Goal: Check status: Check status

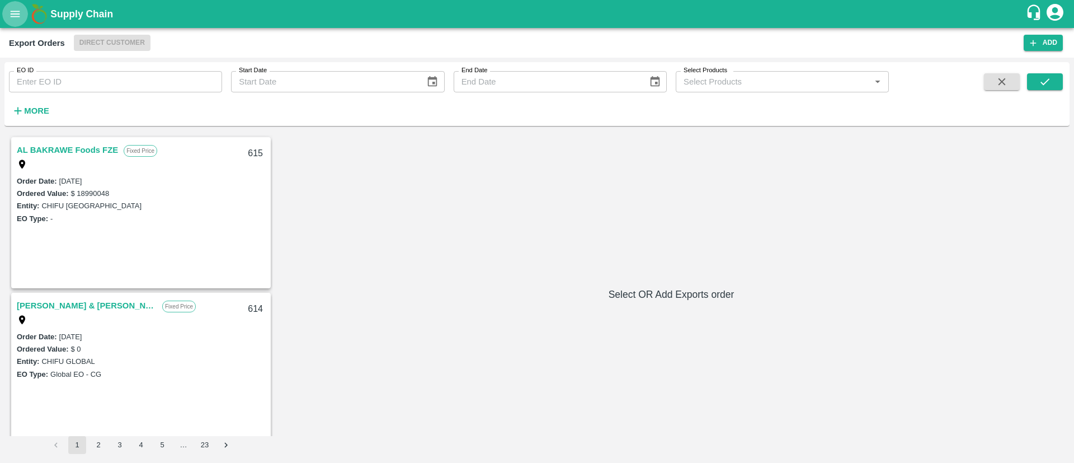
click at [19, 8] on icon "open drawer" at bounding box center [15, 14] width 12 height 12
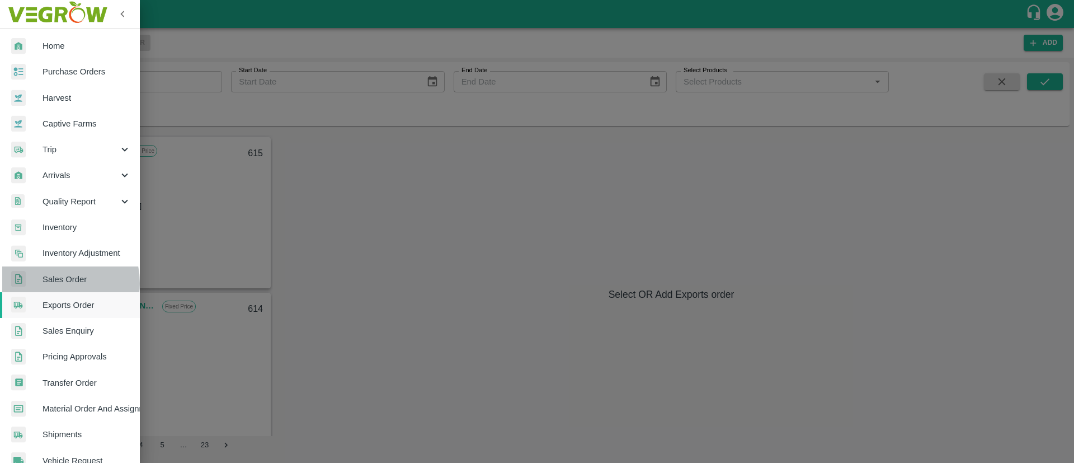
click at [56, 283] on span "Sales Order" at bounding box center [87, 279] width 88 height 12
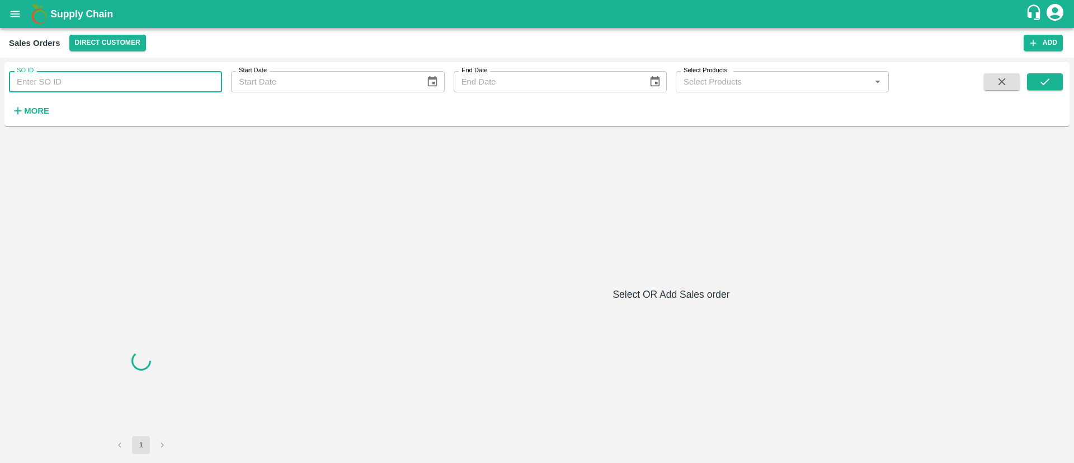
click at [97, 81] on input "SO ID" at bounding box center [115, 81] width 213 height 21
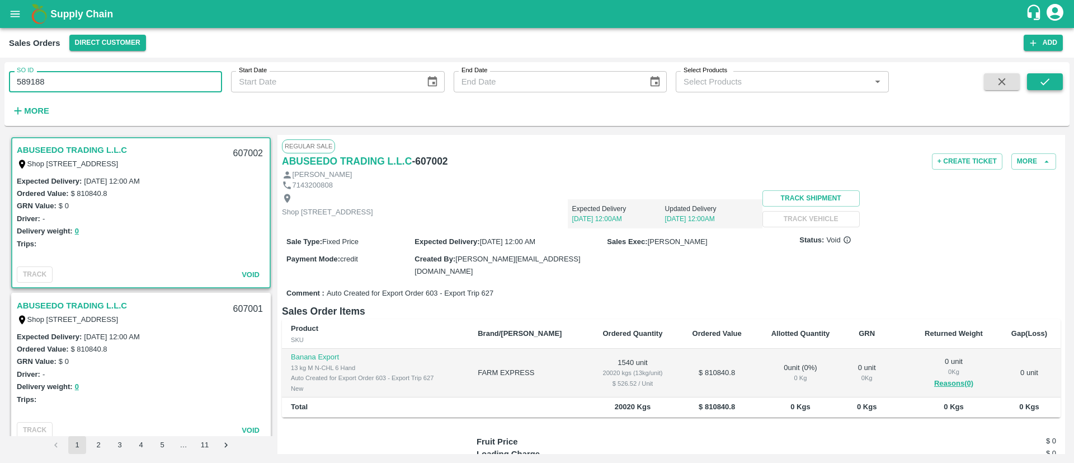
click at [1059, 81] on button "submit" at bounding box center [1045, 81] width 36 height 17
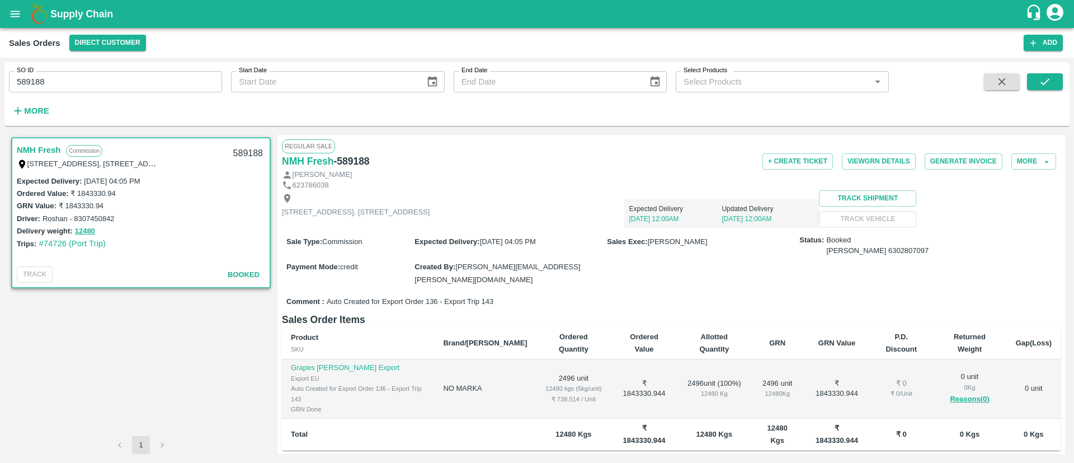
click at [30, 149] on link "NMH Fresh" at bounding box center [39, 150] width 44 height 15
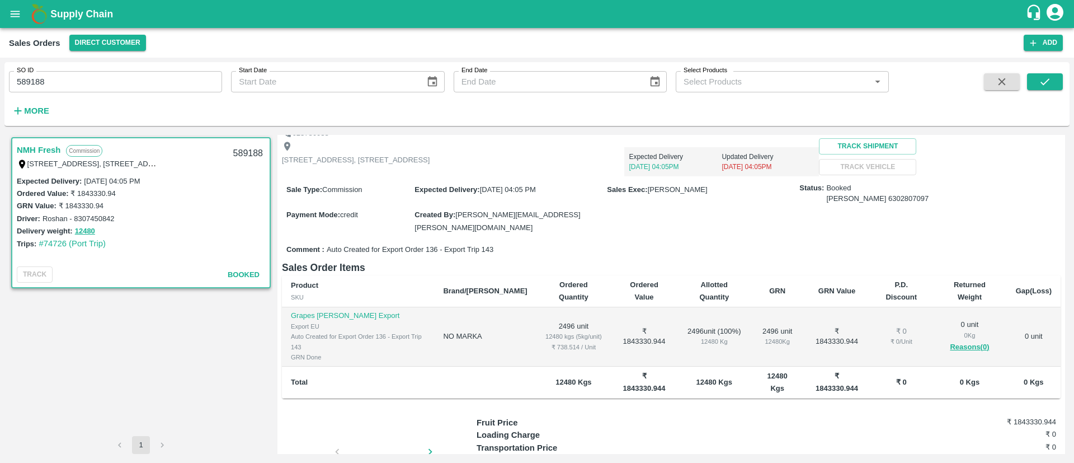
scroll to position [51, 0]
click at [369, 426] on div at bounding box center [384, 455] width 84 height 59
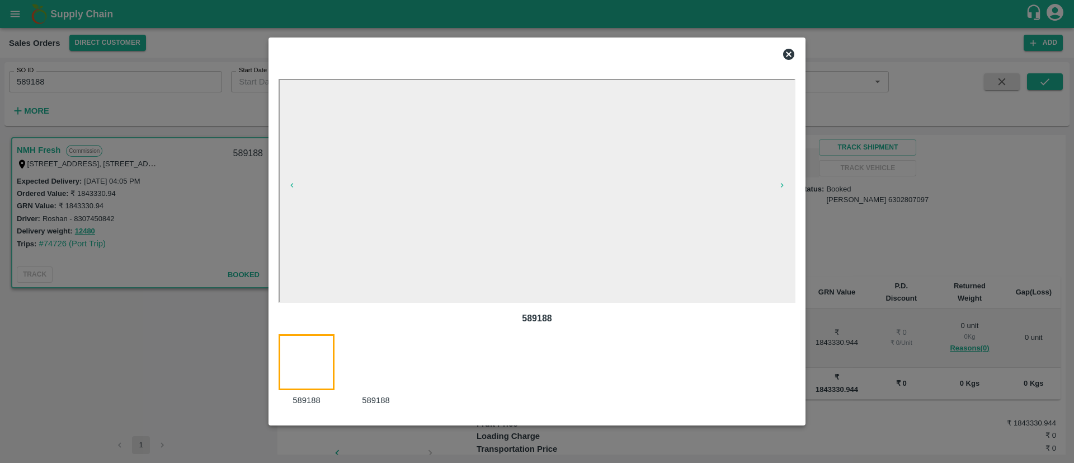
click at [958, 199] on div at bounding box center [537, 231] width 1074 height 463
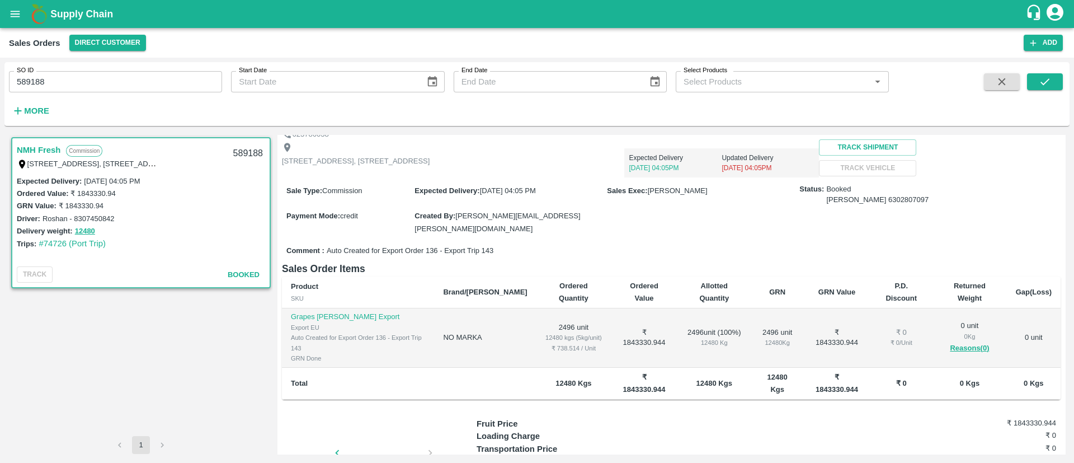
scroll to position [88, 0]
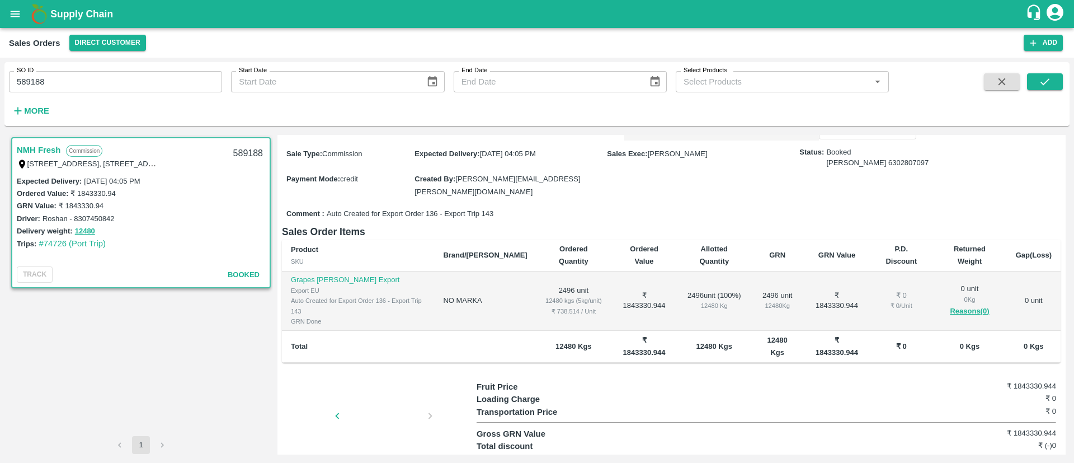
click at [378, 389] on div at bounding box center [384, 418] width 84 height 59
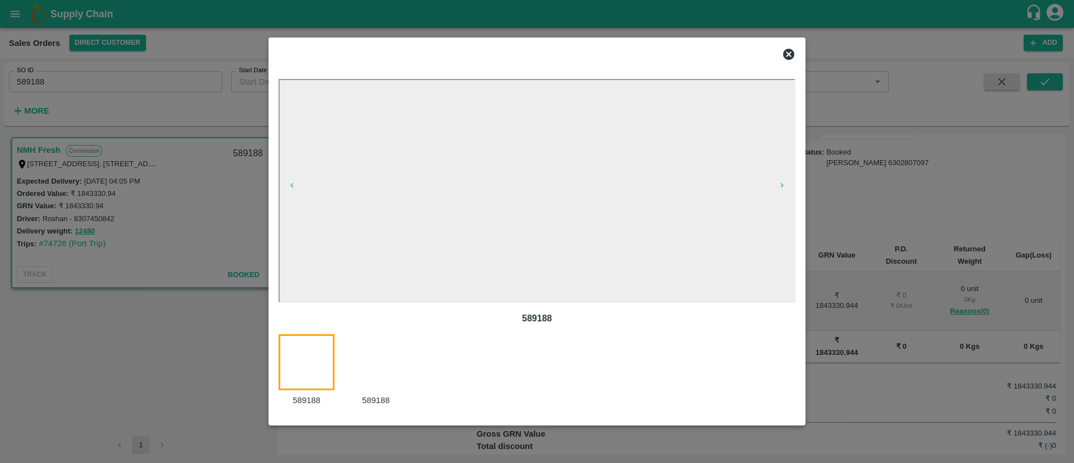
click at [378, 384] on div at bounding box center [382, 370] width 69 height 72
click at [298, 361] on div at bounding box center [313, 370] width 69 height 72
click at [784, 56] on icon at bounding box center [788, 54] width 11 height 11
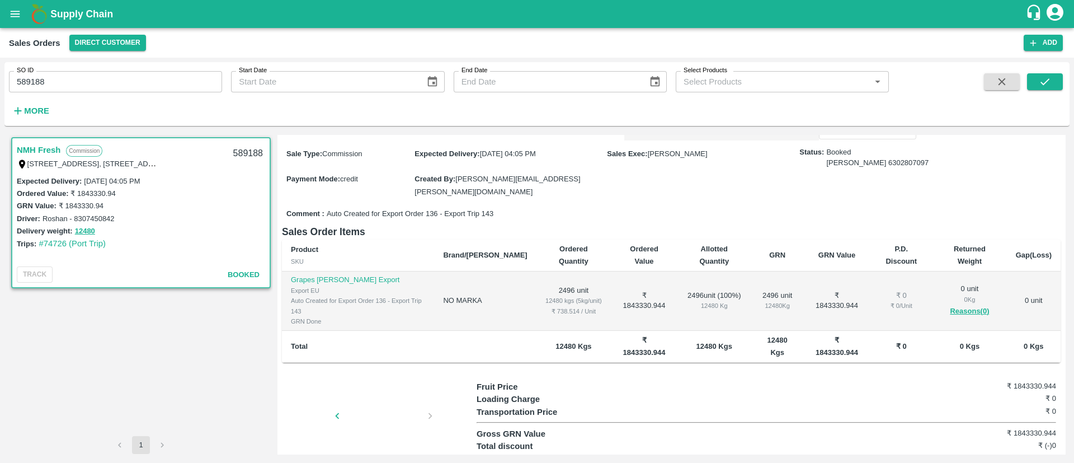
scroll to position [0, 0]
click at [25, 83] on input "589188" at bounding box center [115, 81] width 213 height 21
click at [115, 76] on input "589188" at bounding box center [115, 81] width 213 height 21
paste input "text"
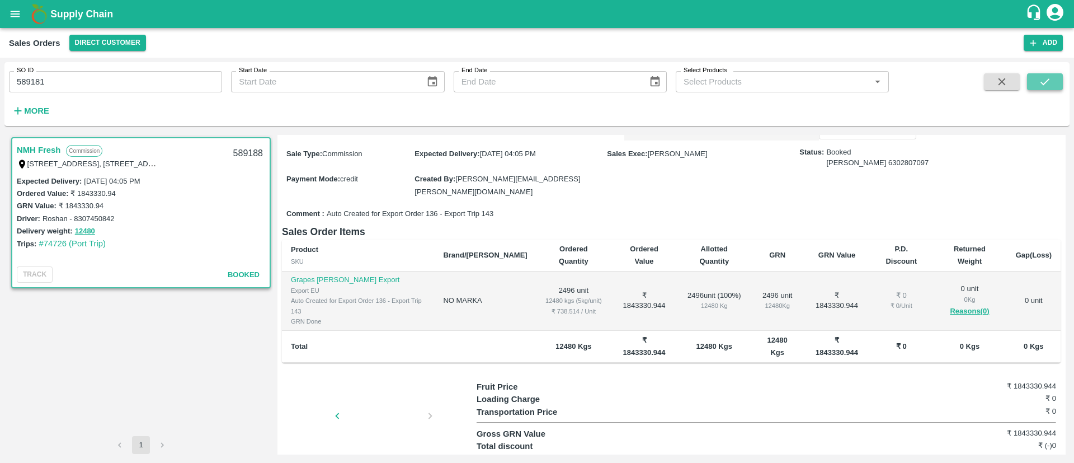
click at [1047, 86] on icon "submit" at bounding box center [1045, 82] width 12 height 12
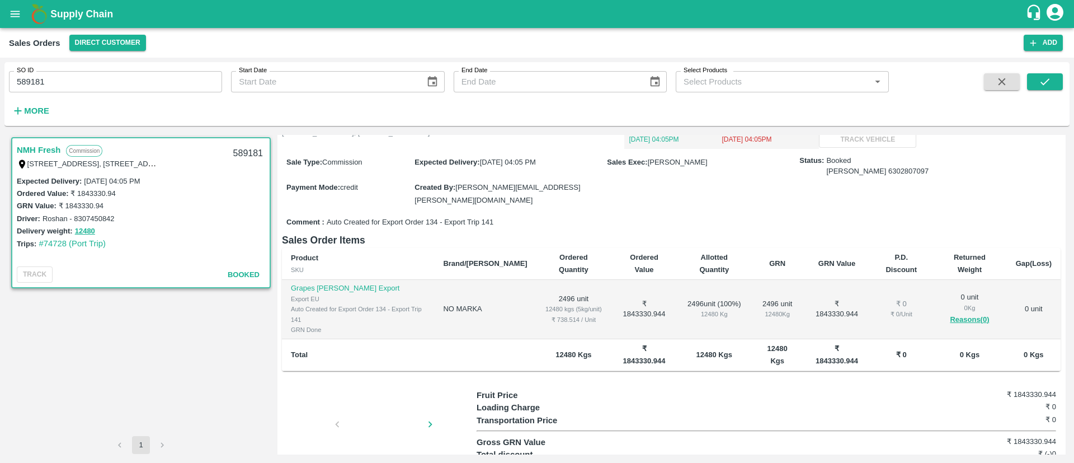
scroll to position [82, 0]
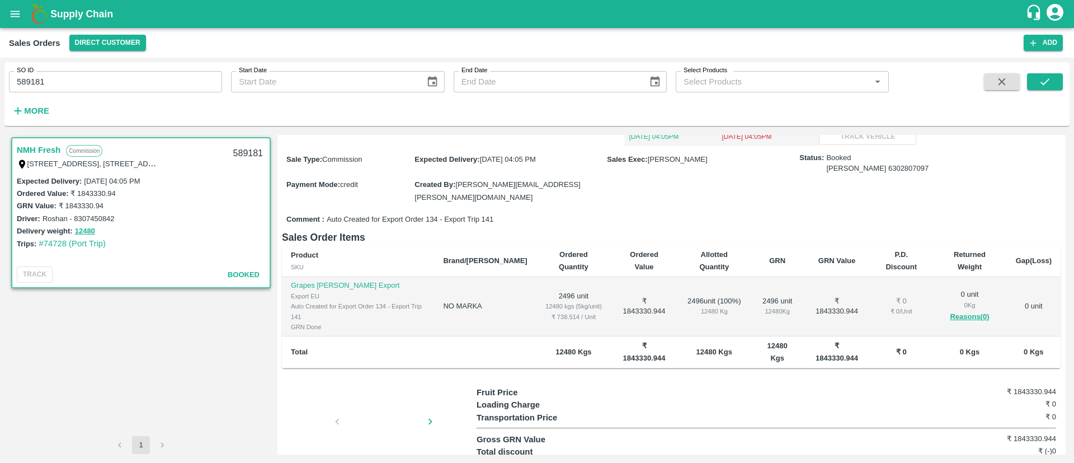
click at [363, 395] on div at bounding box center [384, 424] width 84 height 59
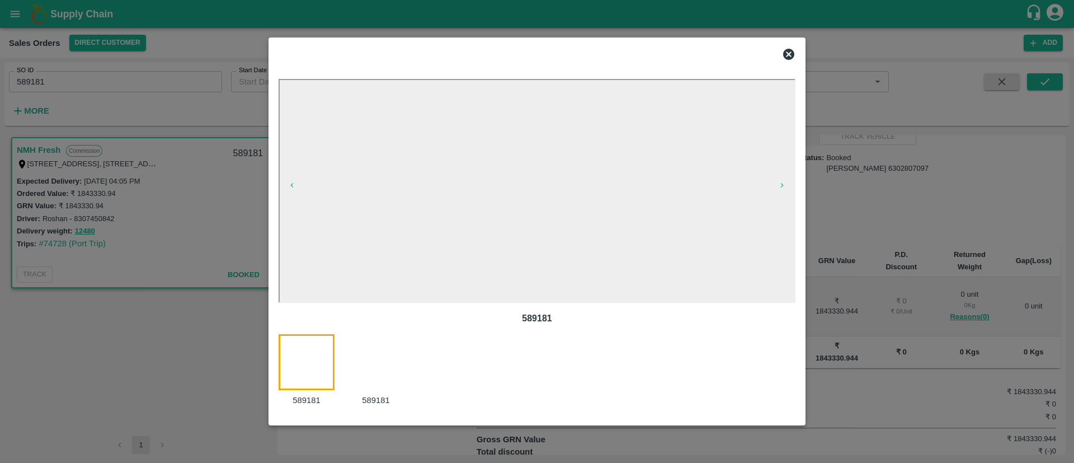
click at [96, 177] on div at bounding box center [537, 231] width 1074 height 463
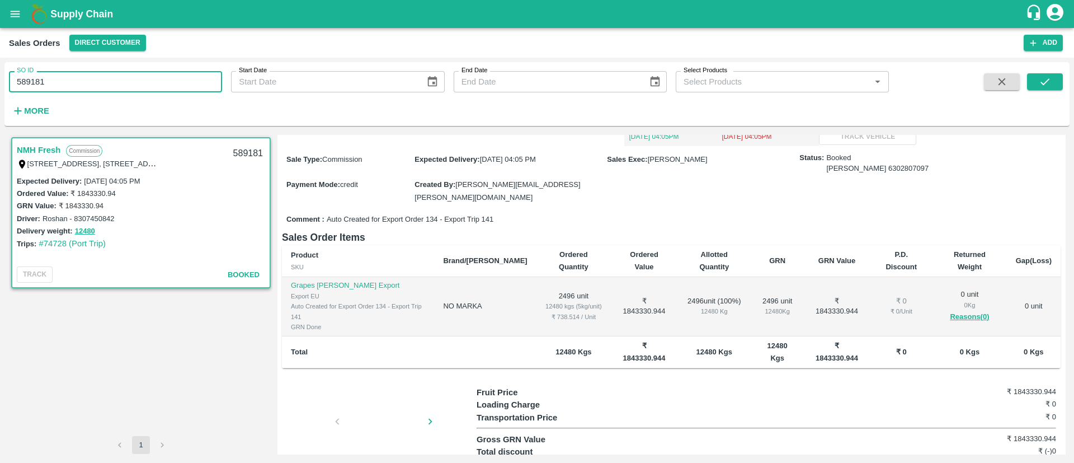
click at [159, 78] on input "589181" at bounding box center [115, 81] width 213 height 21
paste input "text"
click at [1062, 86] on button "submit" at bounding box center [1045, 81] width 36 height 17
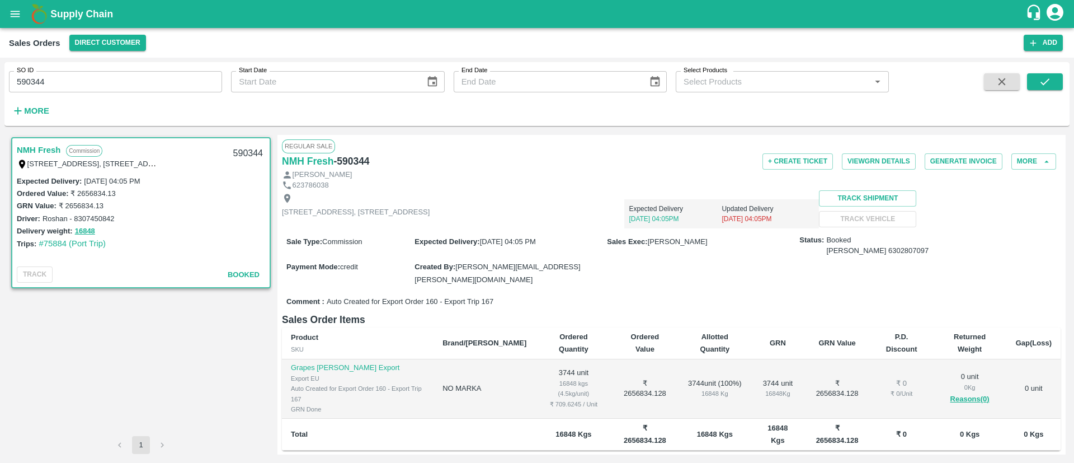
scroll to position [88, 0]
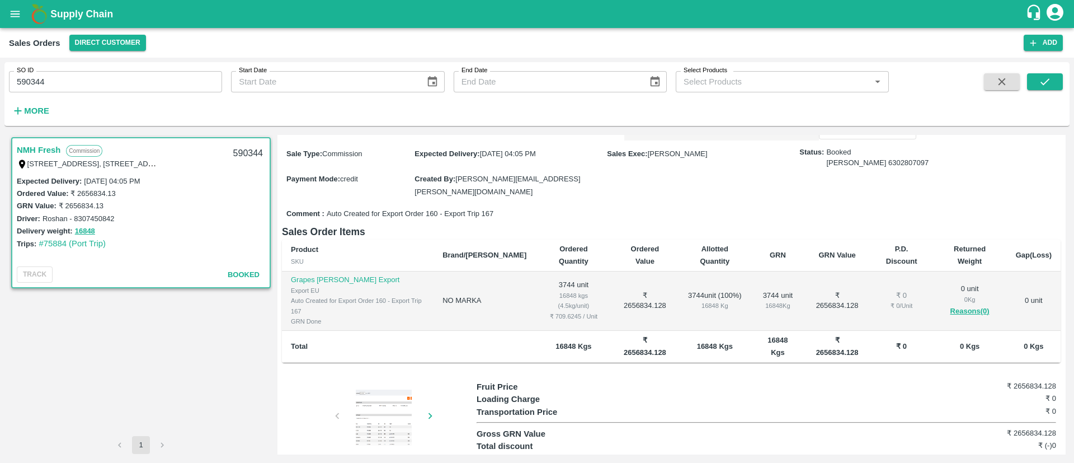
click at [351, 391] on div at bounding box center [384, 417] width 84 height 56
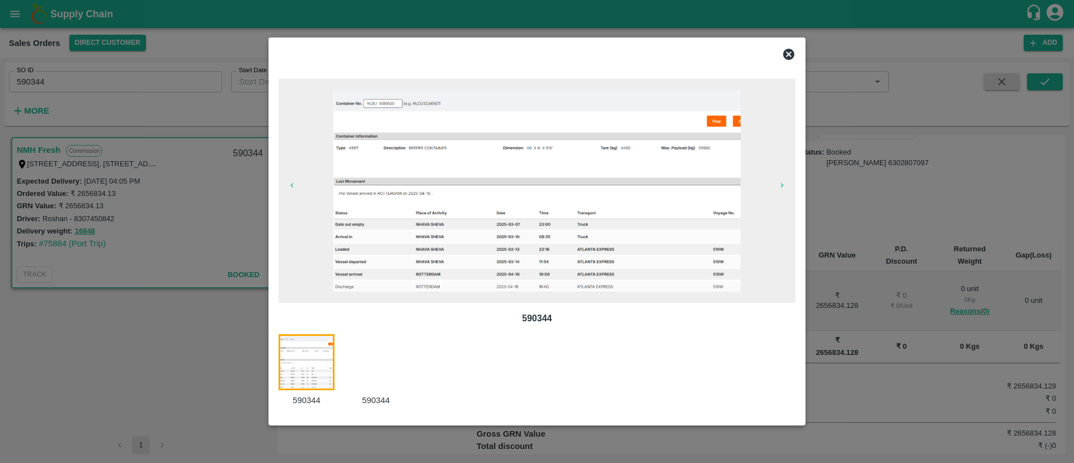
click at [947, 168] on div at bounding box center [537, 231] width 1074 height 463
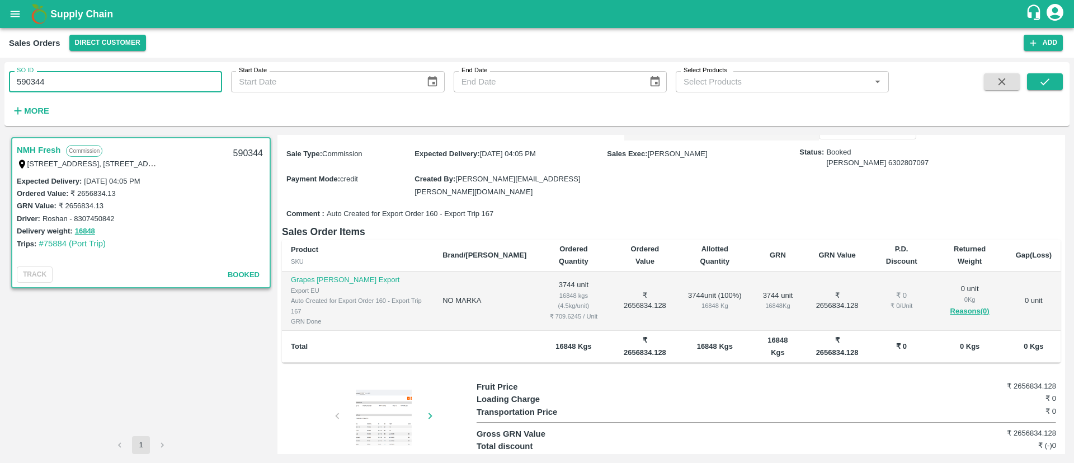
click at [67, 84] on input "590344" at bounding box center [115, 81] width 213 height 21
paste input "text"
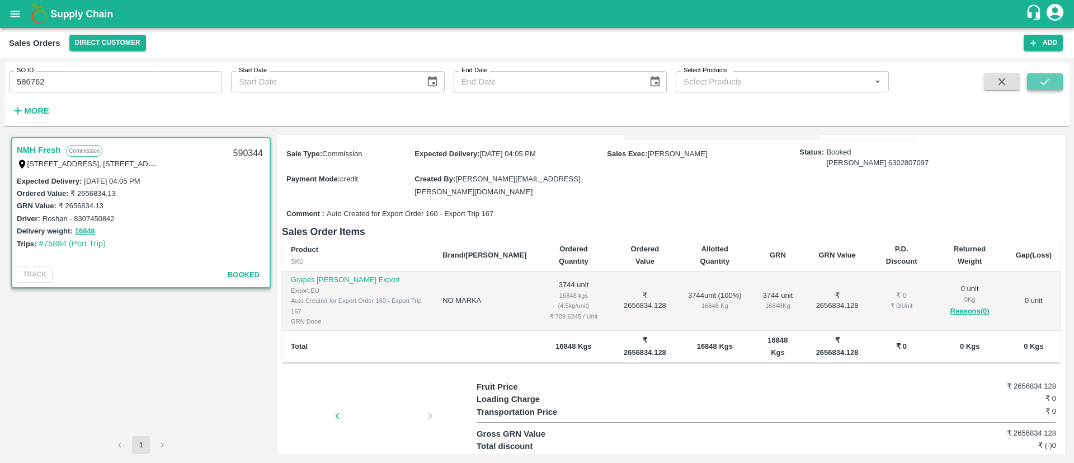
click at [1052, 85] on button "submit" at bounding box center [1045, 81] width 36 height 17
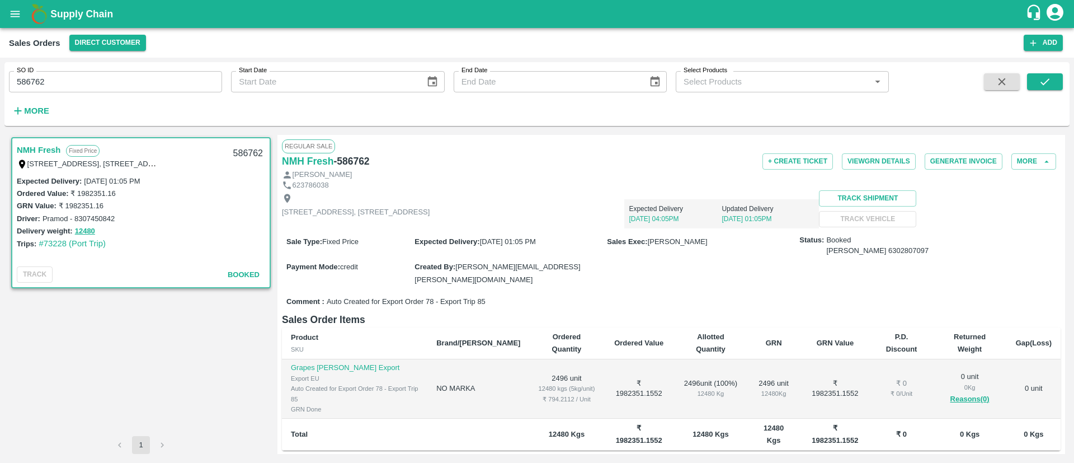
scroll to position [88, 0]
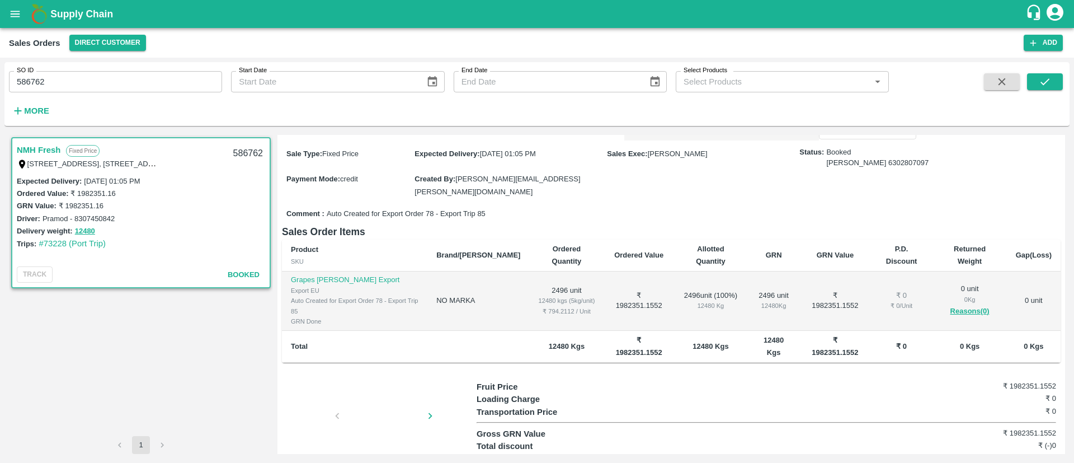
click at [374, 389] on div at bounding box center [384, 418] width 84 height 59
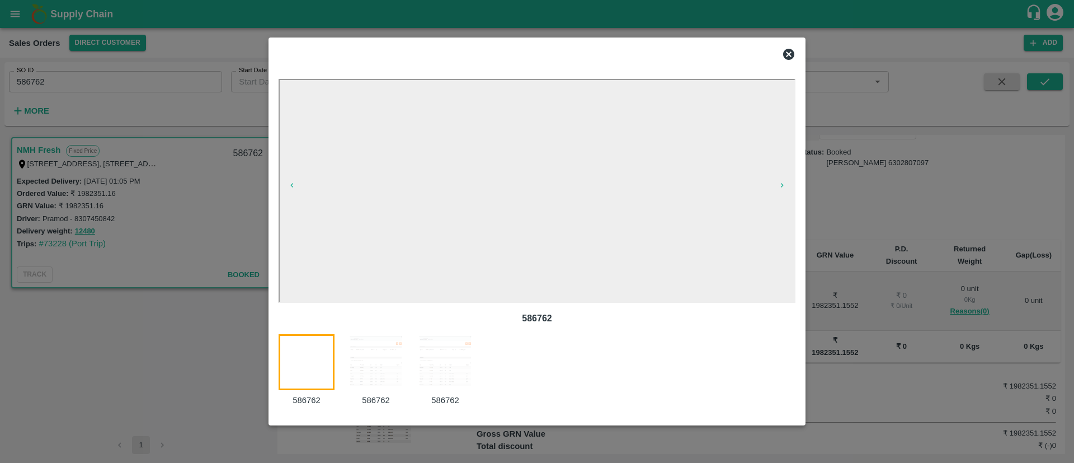
click at [383, 362] on img at bounding box center [376, 362] width 56 height 56
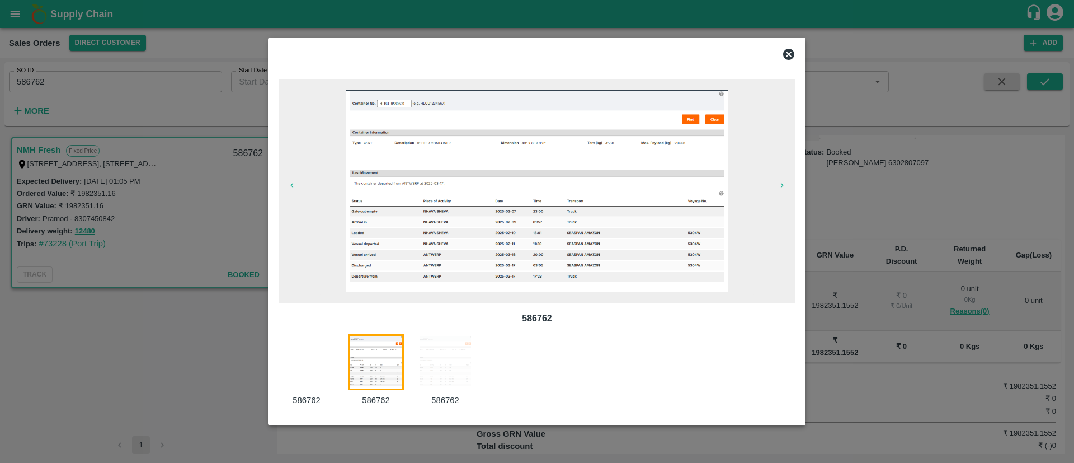
click at [137, 152] on div at bounding box center [537, 231] width 1074 height 463
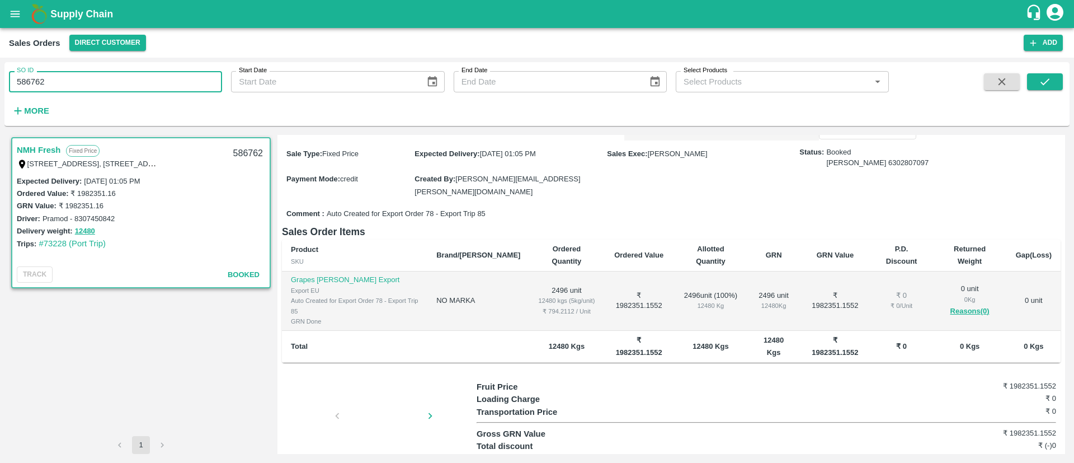
click at [58, 84] on input "586762" at bounding box center [115, 81] width 213 height 21
paste input "text"
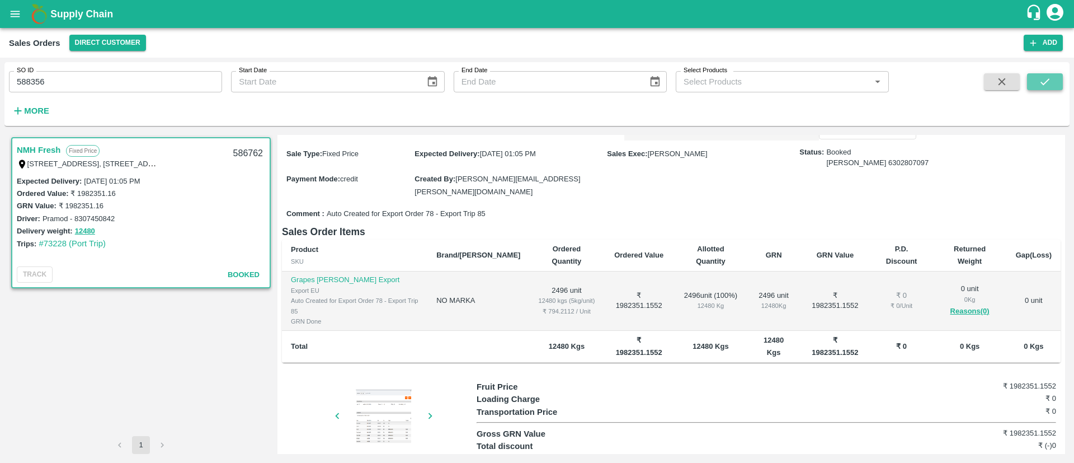
click at [1048, 83] on icon "submit" at bounding box center [1045, 82] width 12 height 12
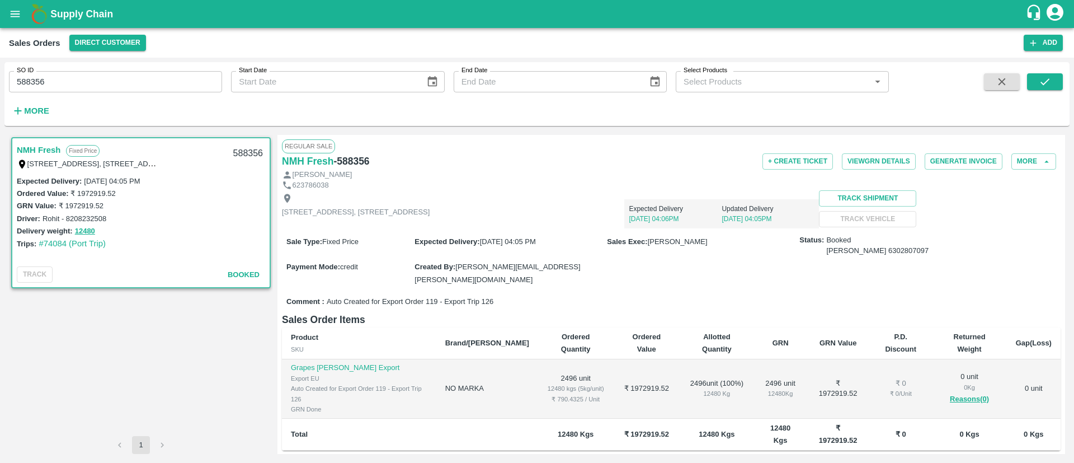
scroll to position [88, 0]
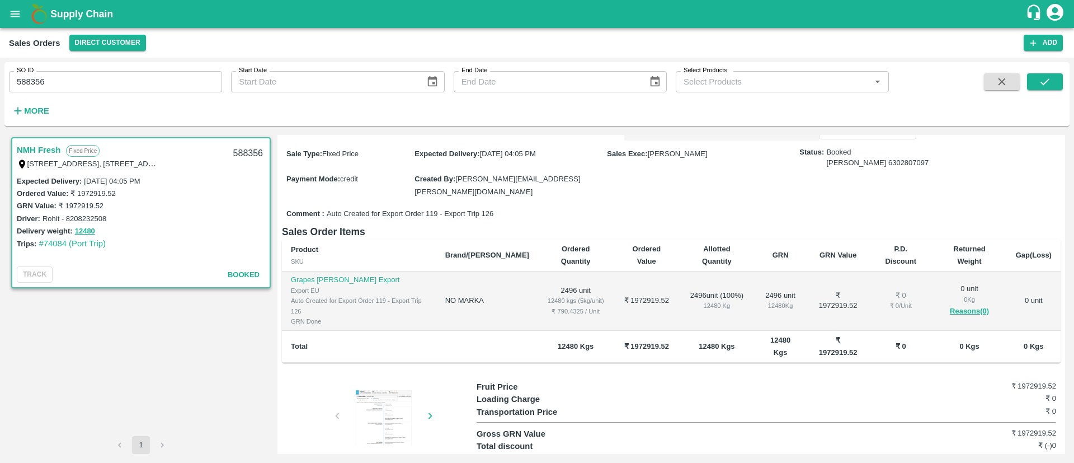
click at [384, 408] on div at bounding box center [384, 418] width 84 height 59
click at [379, 389] on div at bounding box center [384, 417] width 84 height 56
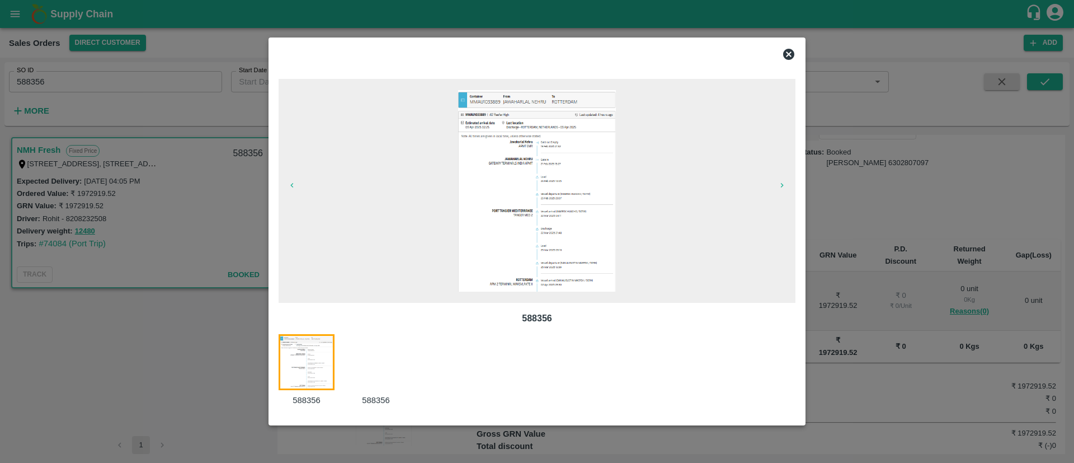
click at [897, 147] on div at bounding box center [537, 231] width 1074 height 463
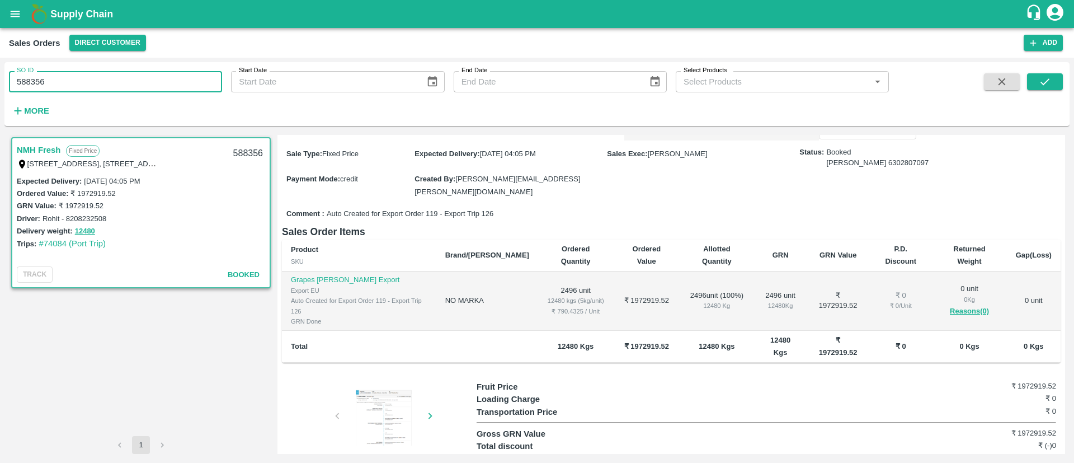
click at [72, 81] on input "588356" at bounding box center [115, 81] width 213 height 21
paste input "text"
click at [1041, 86] on icon "submit" at bounding box center [1045, 82] width 12 height 12
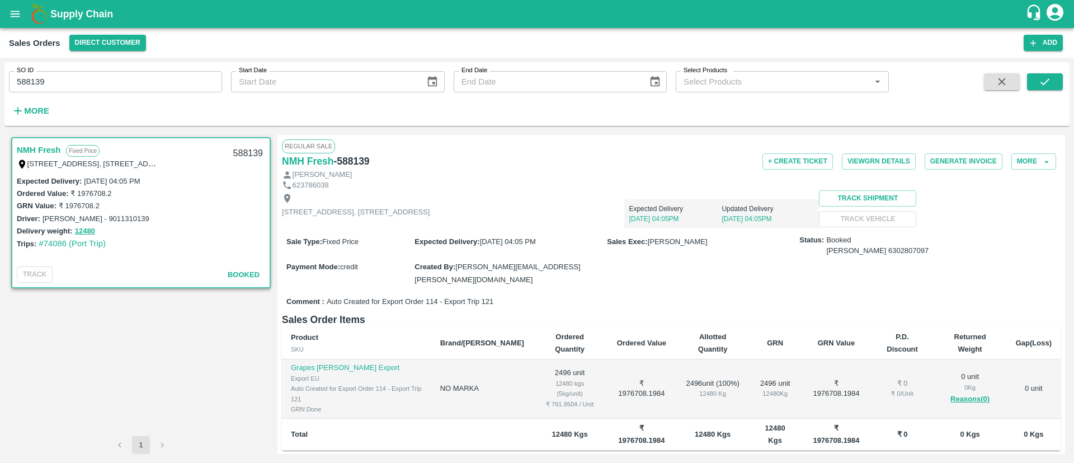
scroll to position [88, 0]
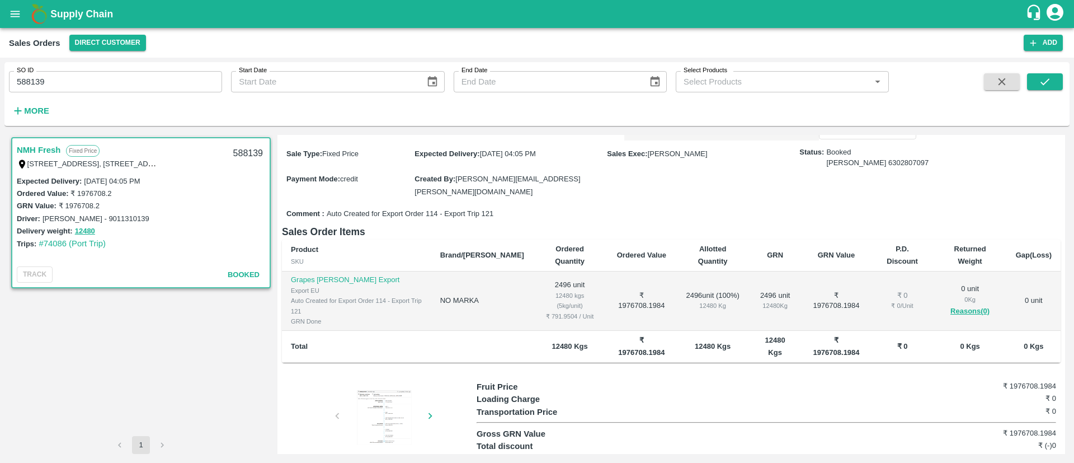
click at [357, 390] on div at bounding box center [384, 417] width 84 height 56
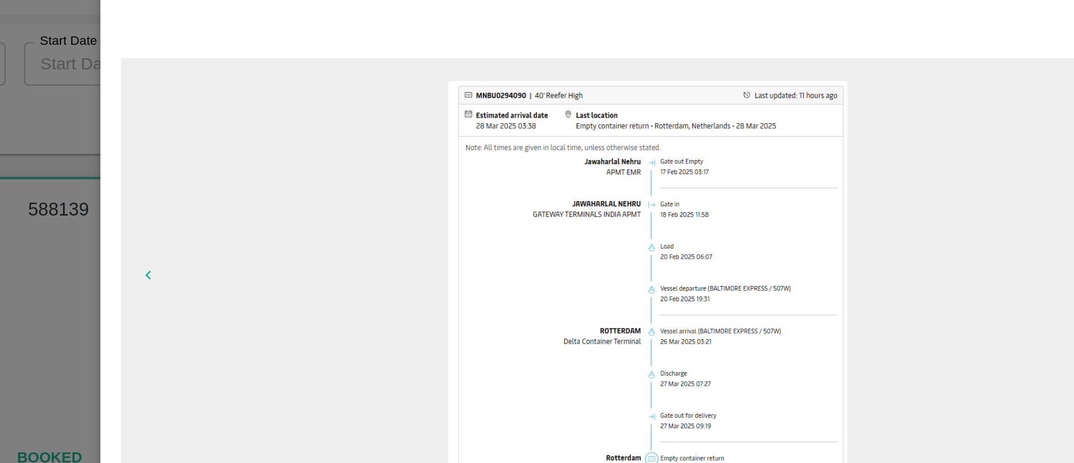
click at [246, 96] on div at bounding box center [537, 231] width 1074 height 463
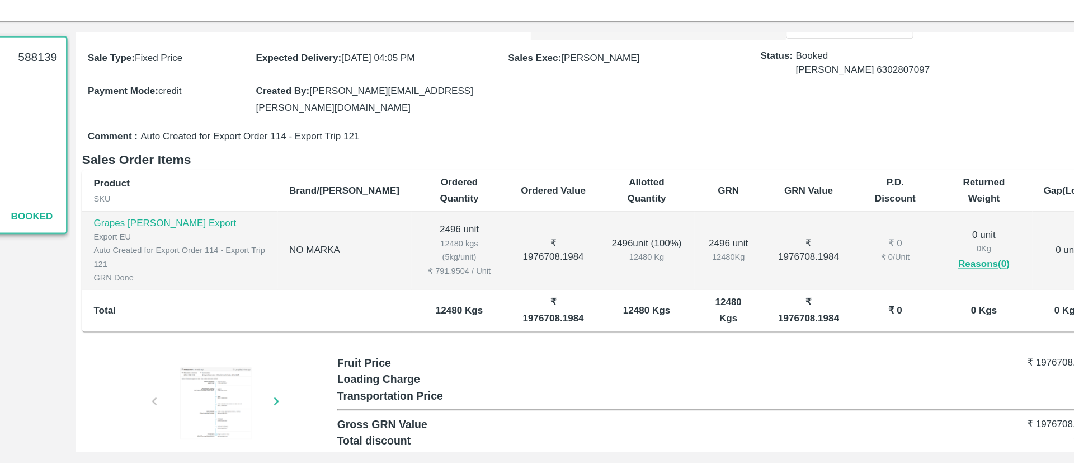
scroll to position [0, 0]
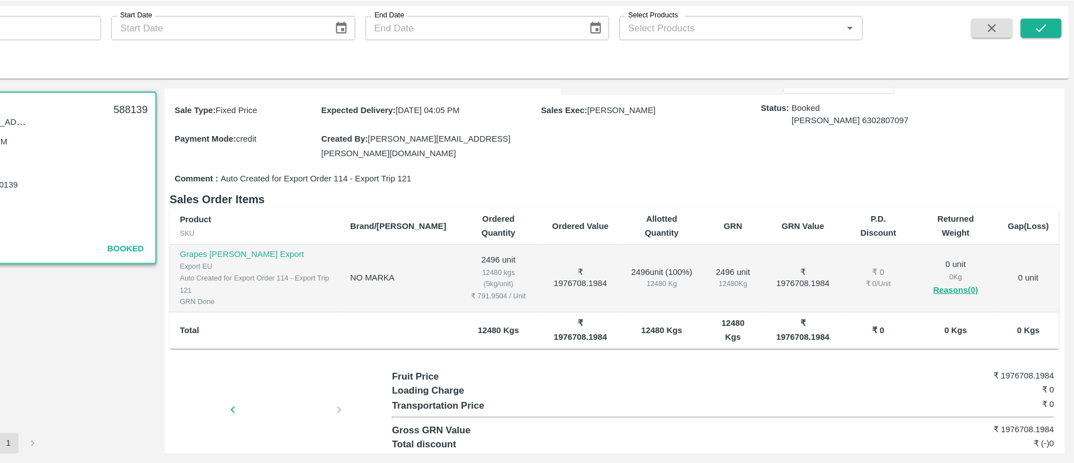
click at [149, 100] on div "SO ID 588139 SO ID Start Date Start Date End Date End Date Select Products Sele…" at bounding box center [444, 91] width 889 height 58
click at [147, 88] on input "588139" at bounding box center [115, 81] width 213 height 21
paste input "text"
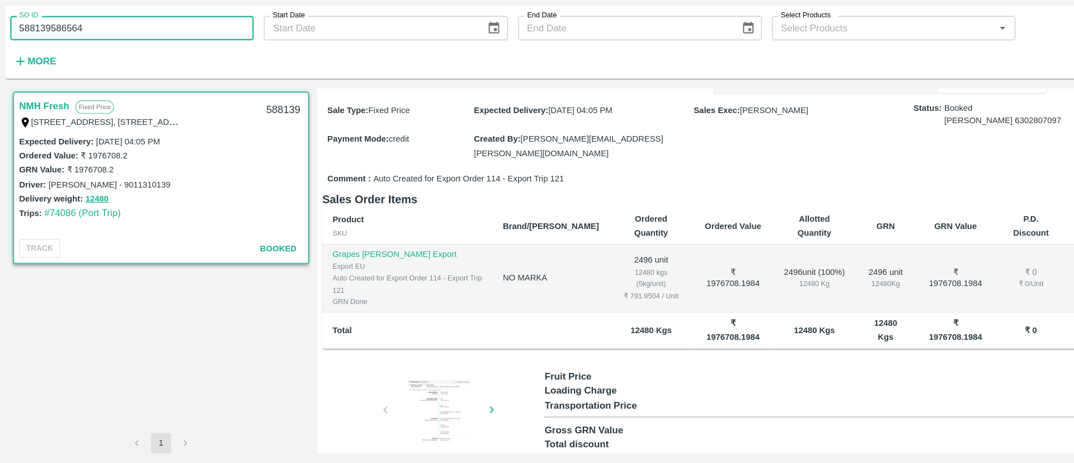
paste input "text"
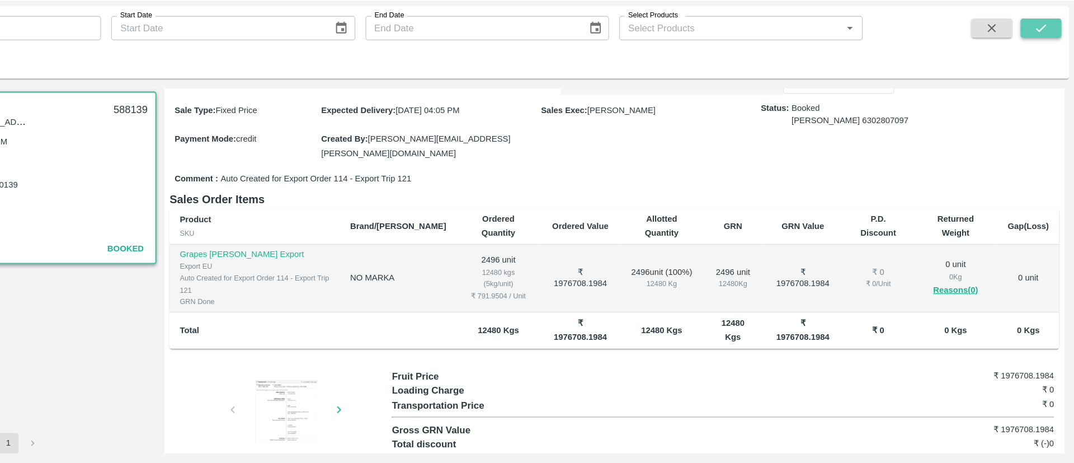
click at [1039, 83] on icon "submit" at bounding box center [1045, 82] width 12 height 12
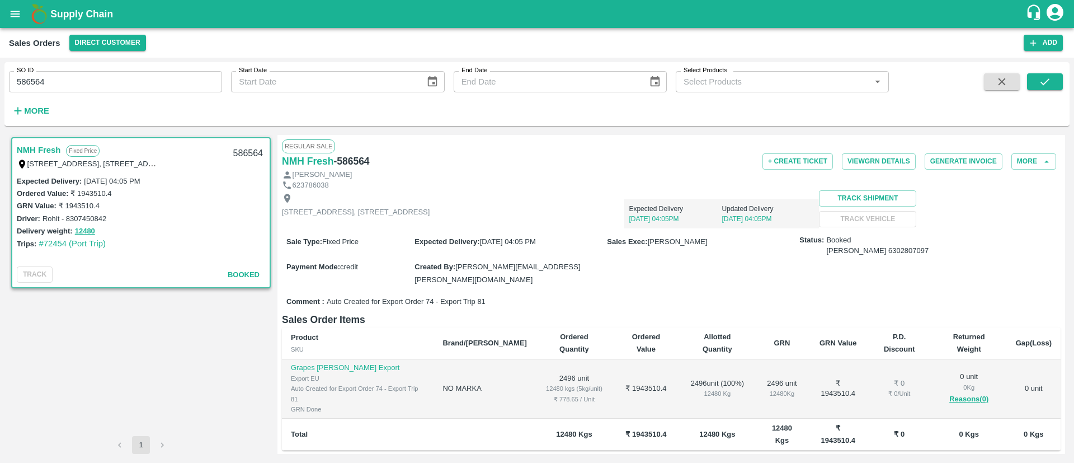
scroll to position [88, 0]
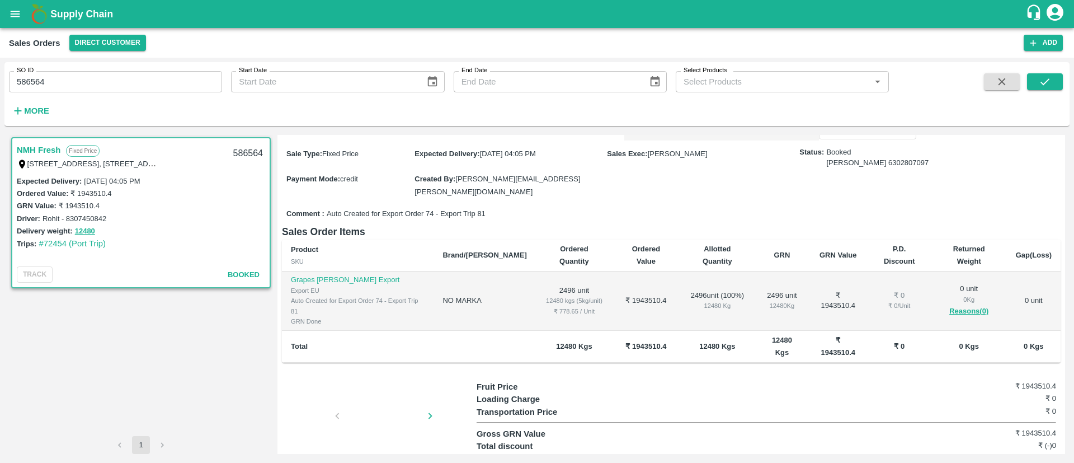
click at [372, 389] on div at bounding box center [384, 418] width 84 height 59
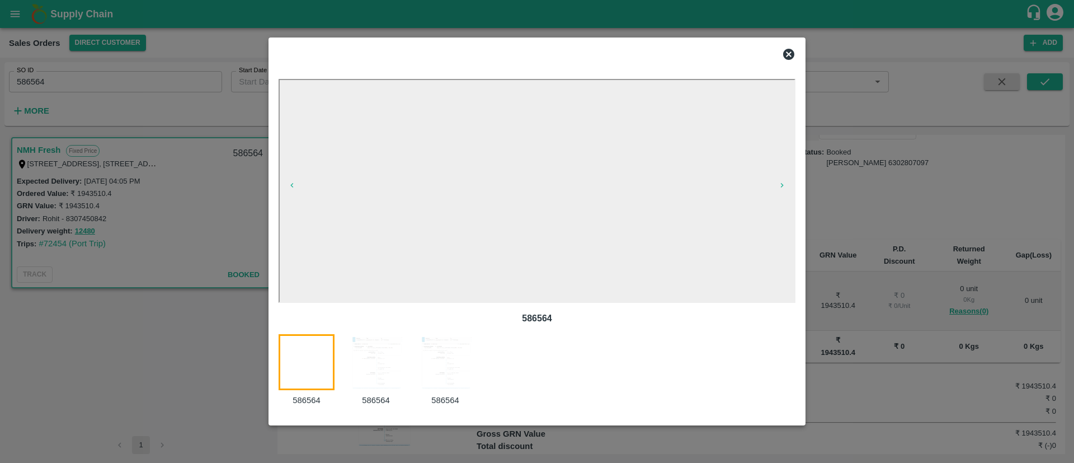
click at [371, 349] on img at bounding box center [376, 362] width 56 height 56
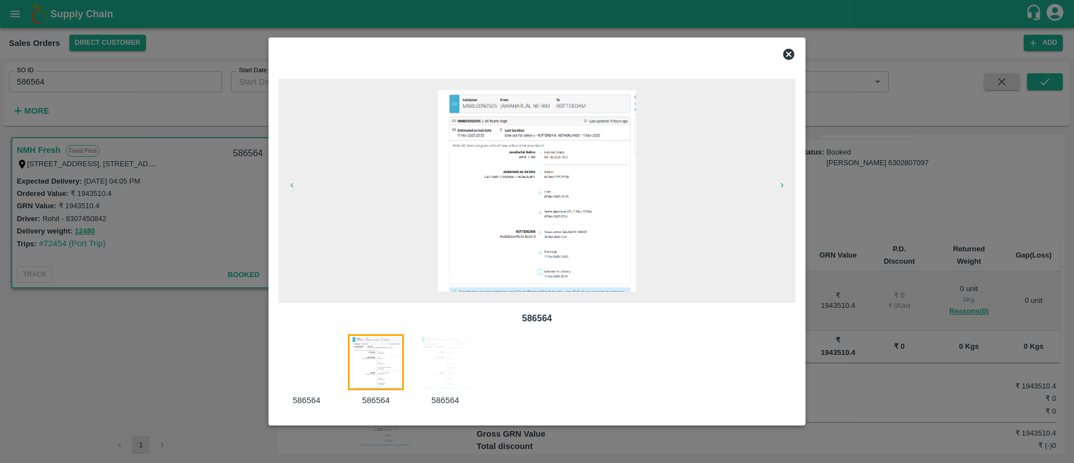
click at [183, 166] on div at bounding box center [537, 231] width 1074 height 463
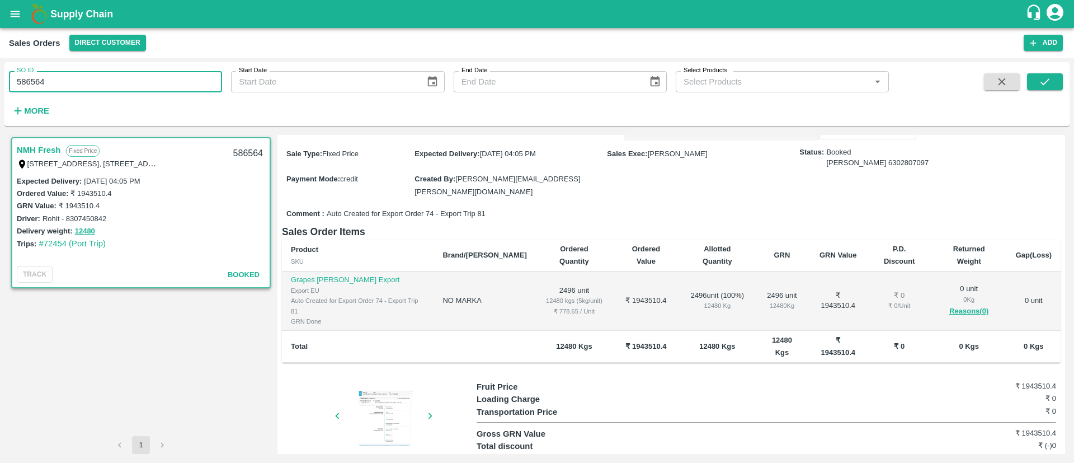
click at [77, 77] on input "586564" at bounding box center [115, 81] width 213 height 21
paste input "text"
click at [1046, 80] on icon "submit" at bounding box center [1045, 82] width 12 height 12
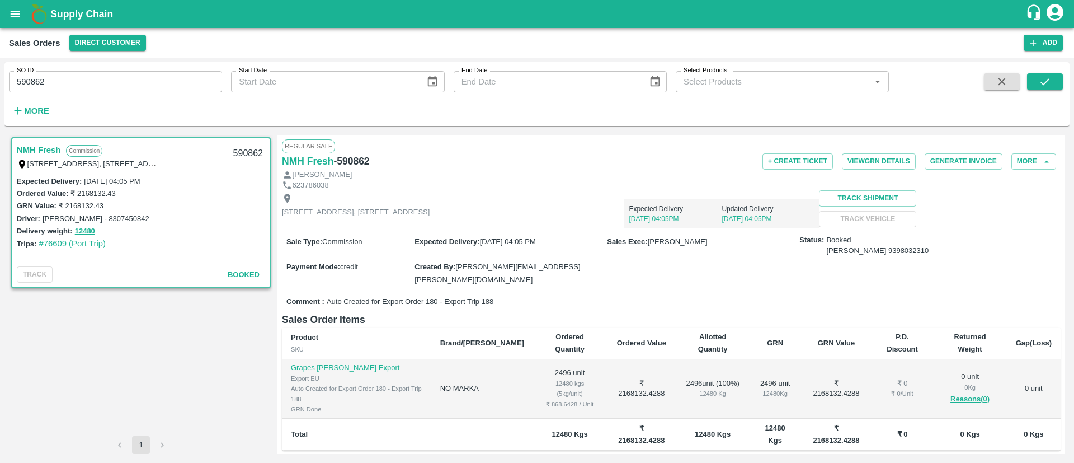
scroll to position [88, 0]
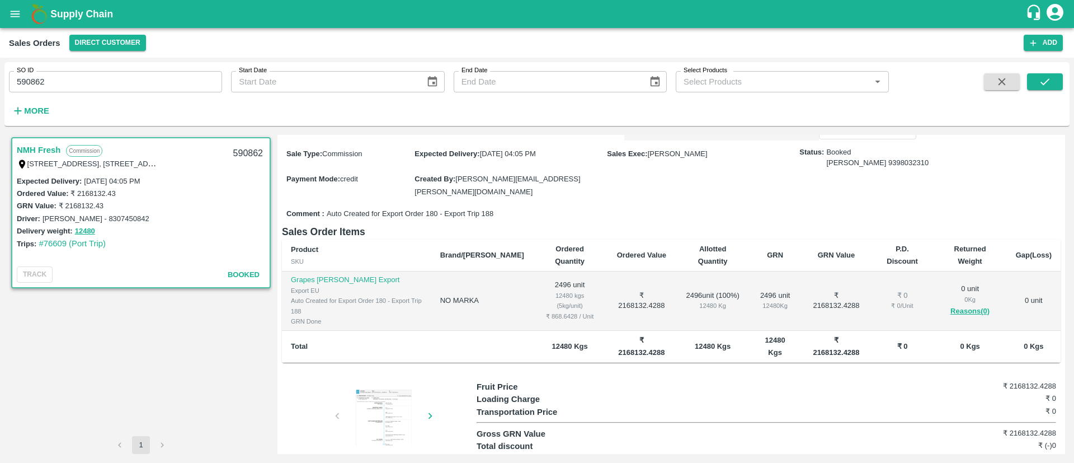
click at [374, 389] on div at bounding box center [384, 417] width 84 height 56
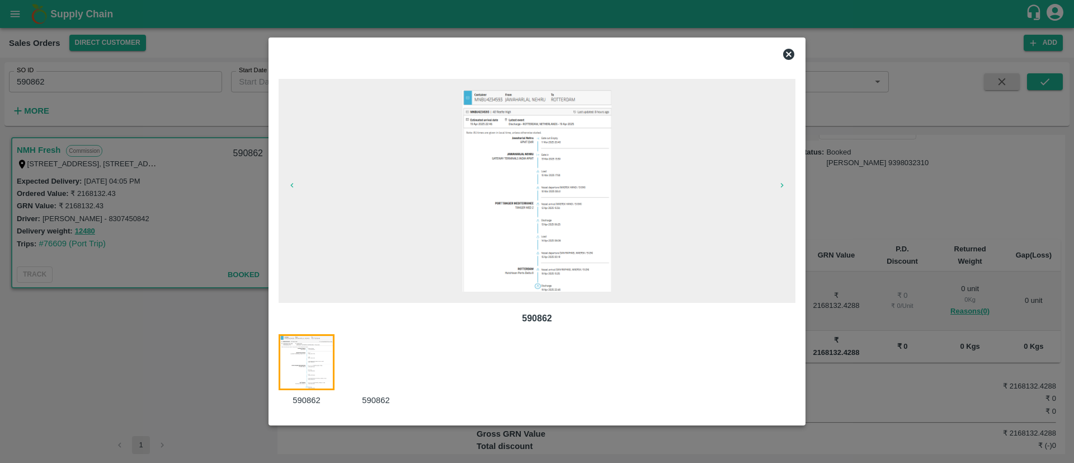
click at [151, 190] on div at bounding box center [537, 231] width 1074 height 463
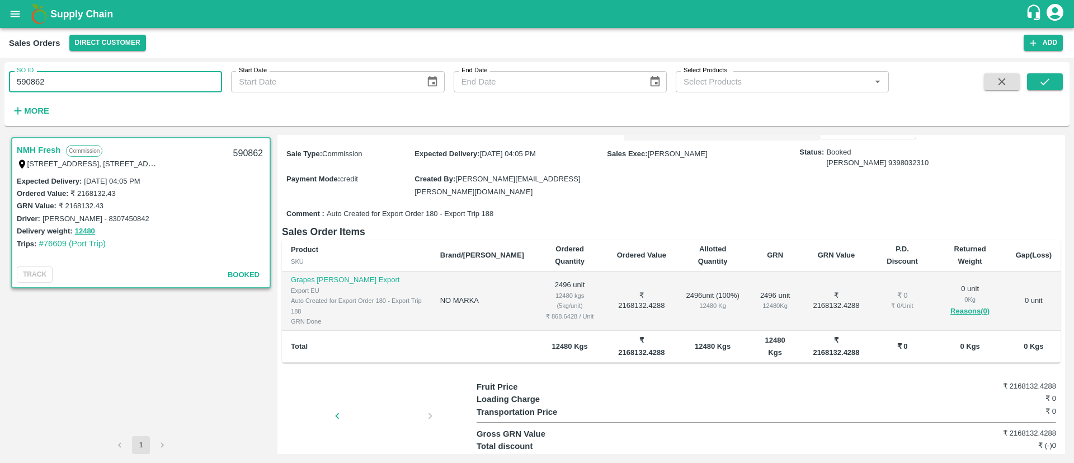
click at [55, 77] on input "590862" at bounding box center [115, 81] width 213 height 21
paste input "text"
click at [1040, 79] on icon "submit" at bounding box center [1045, 82] width 12 height 12
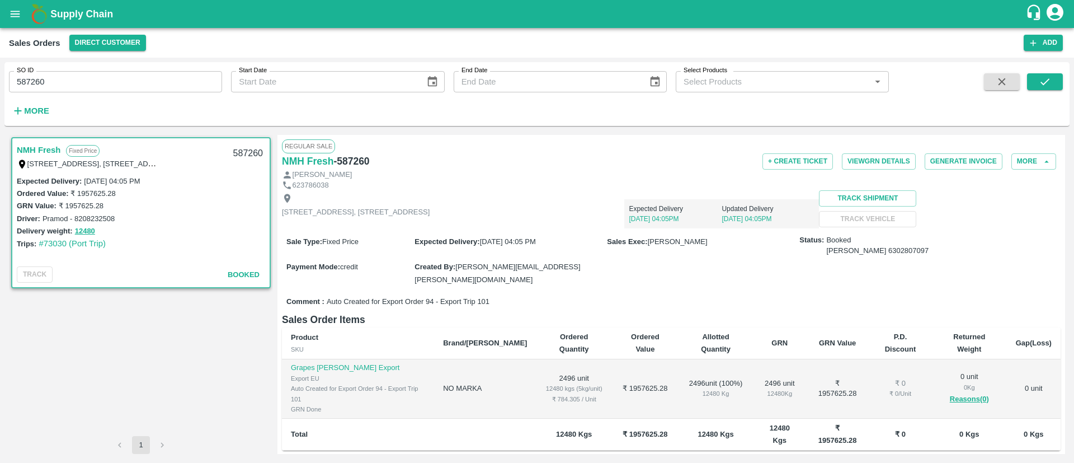
scroll to position [88, 0]
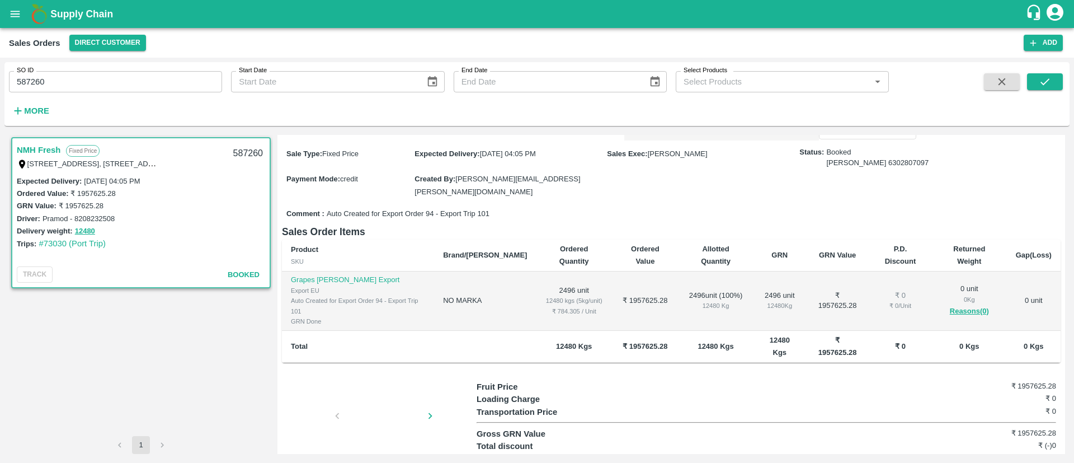
click at [384, 389] on div at bounding box center [384, 418] width 84 height 59
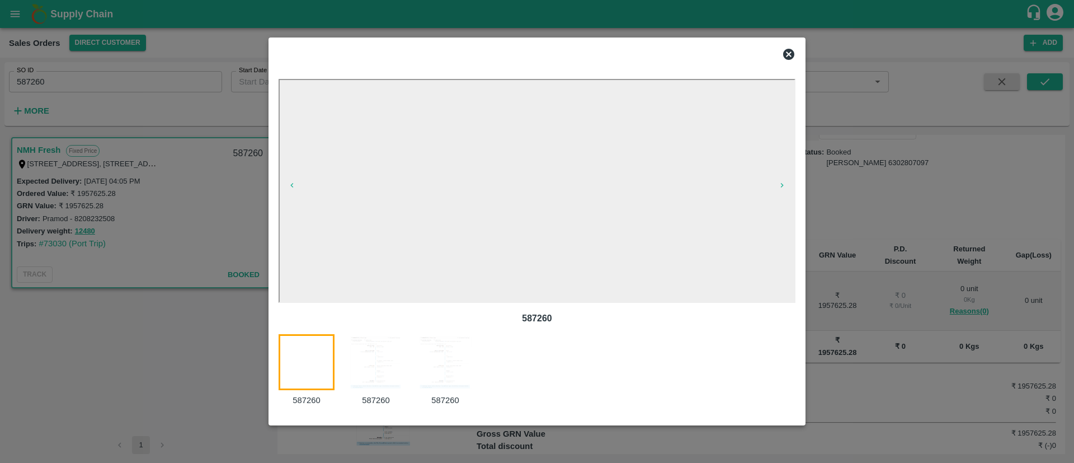
click at [376, 356] on img at bounding box center [376, 362] width 56 height 56
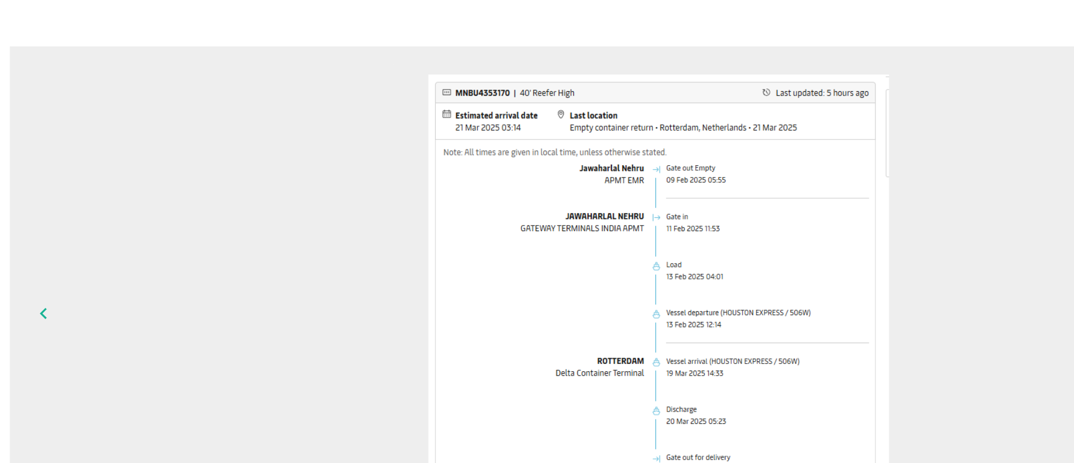
click at [390, 122] on span at bounding box center [537, 191] width 517 height 224
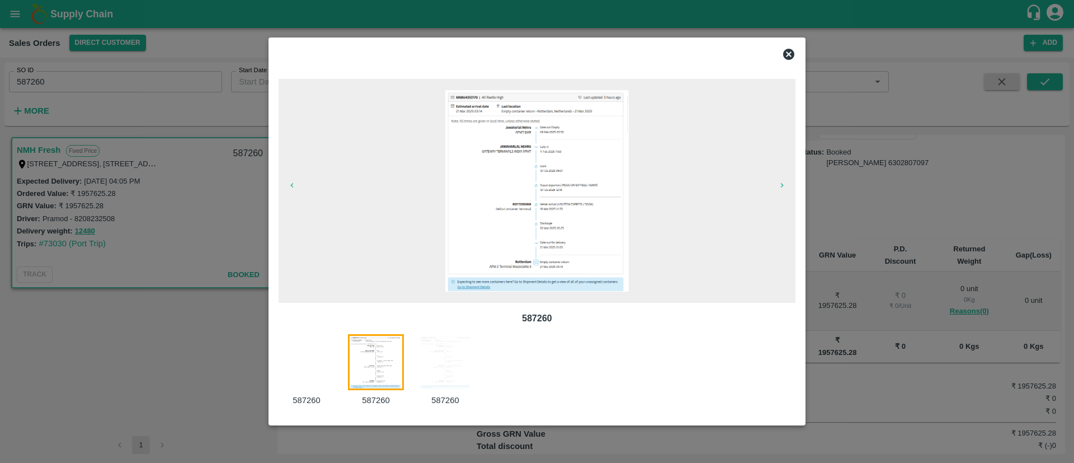
click at [89, 98] on div at bounding box center [537, 231] width 1074 height 463
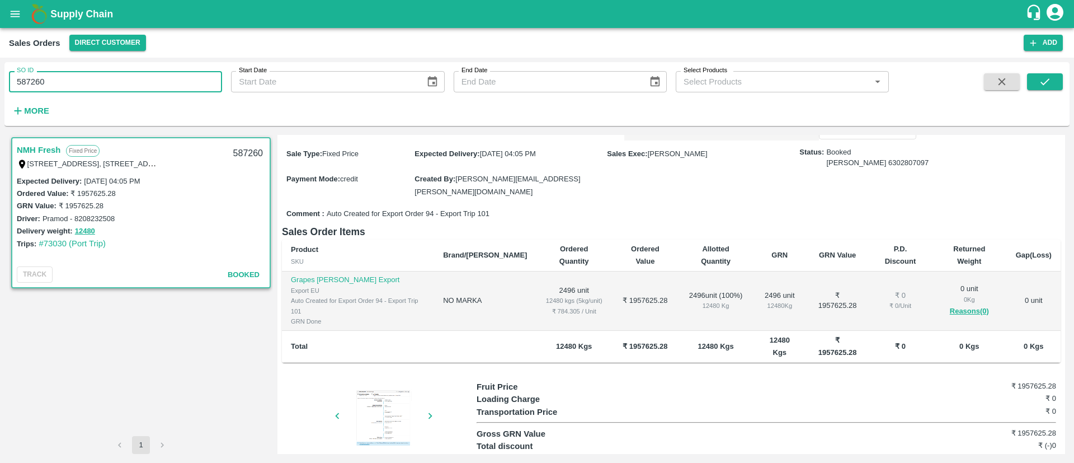
click at [58, 73] on input "587260" at bounding box center [115, 81] width 213 height 21
paste input "text"
click at [1043, 80] on icon "submit" at bounding box center [1045, 82] width 12 height 12
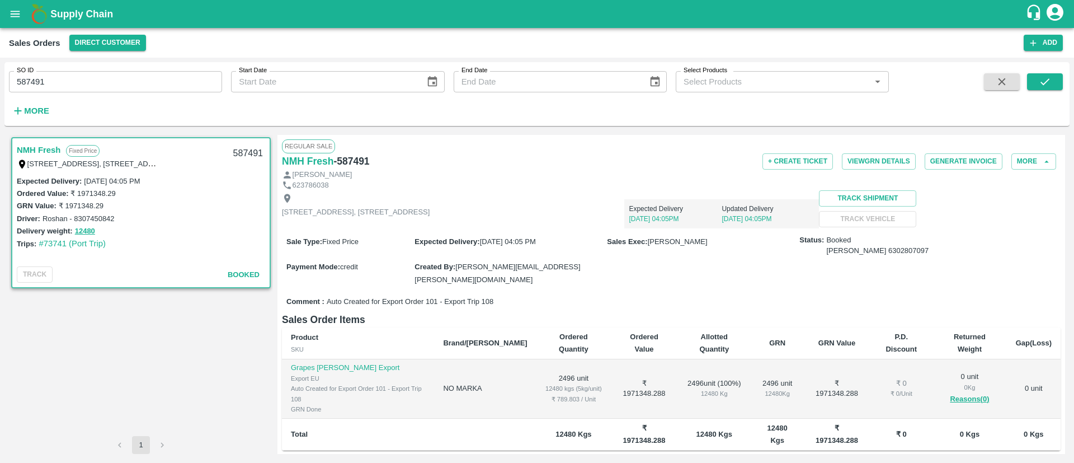
scroll to position [88, 0]
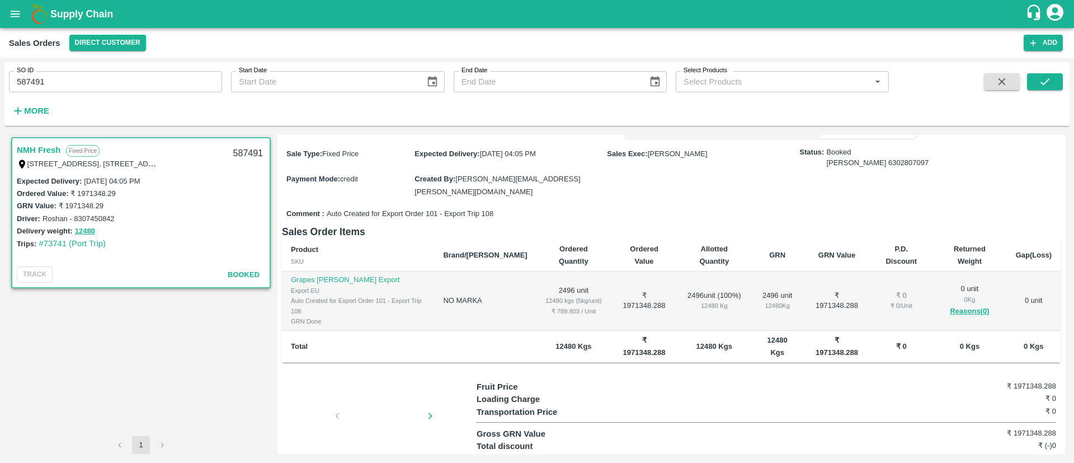
click at [395, 389] on div at bounding box center [384, 418] width 84 height 59
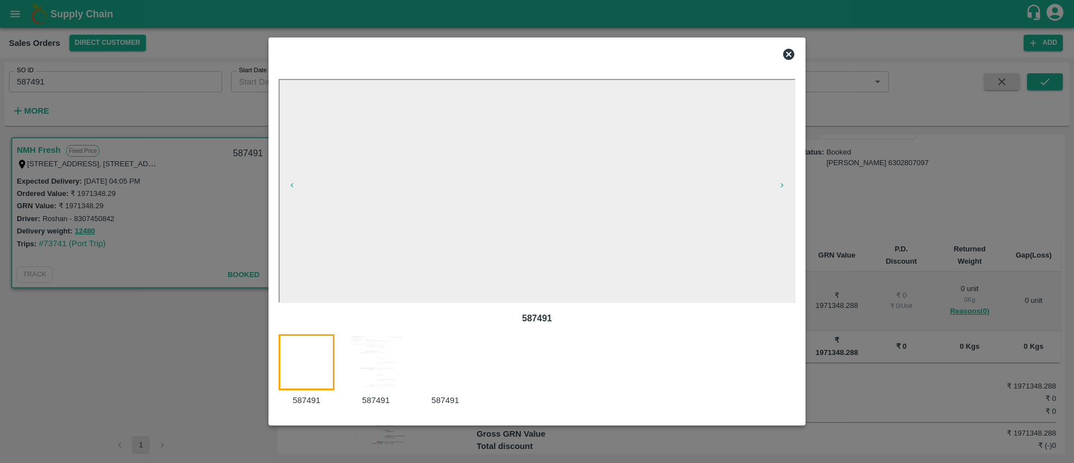
click at [383, 369] on img at bounding box center [376, 362] width 56 height 56
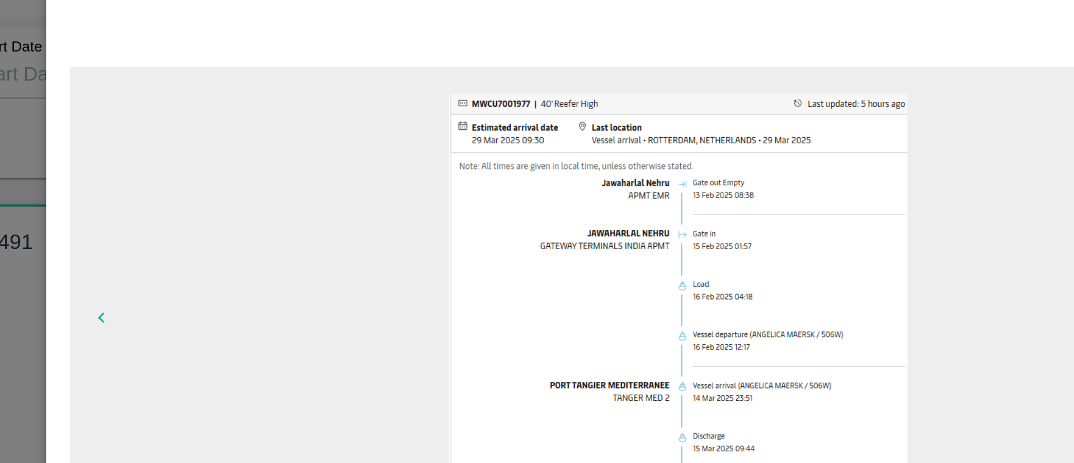
click at [249, 106] on div at bounding box center [537, 231] width 1074 height 463
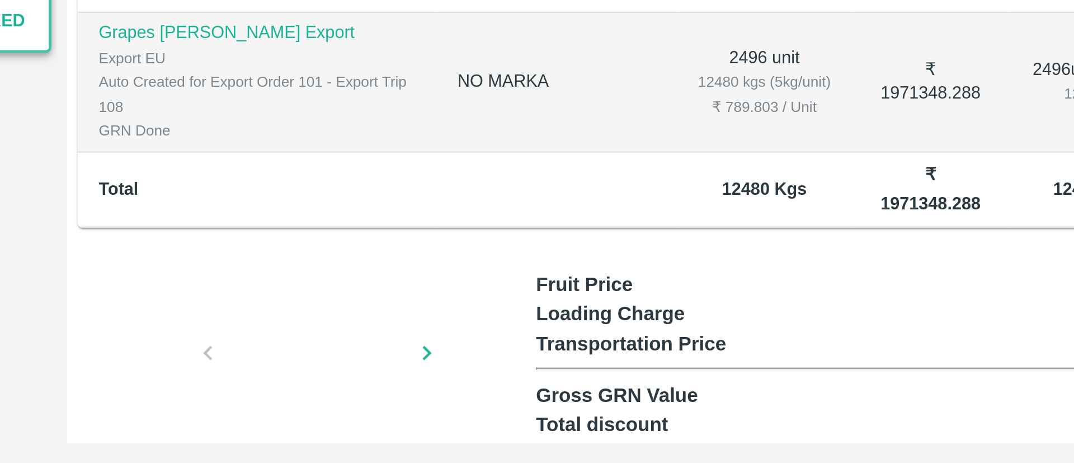
scroll to position [0, 0]
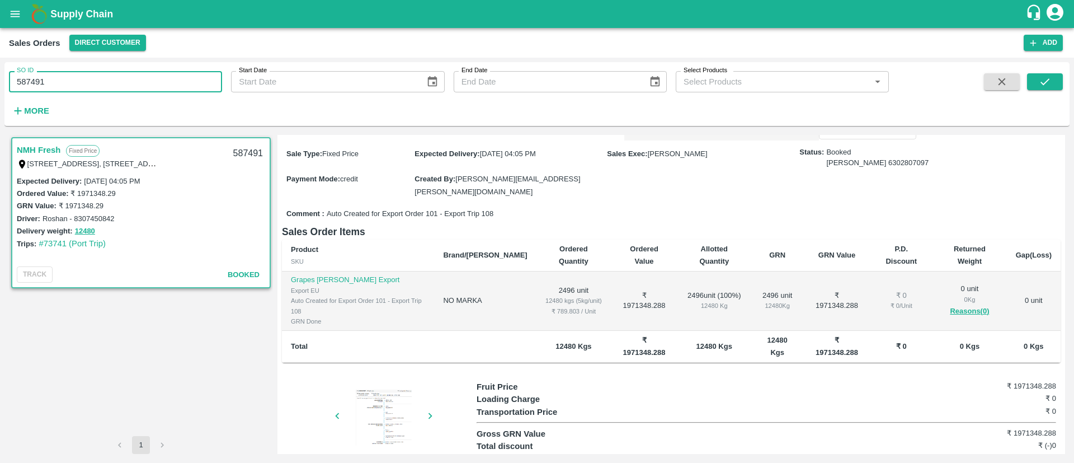
click at [87, 76] on input "587491" at bounding box center [115, 81] width 213 height 21
click at [87, 86] on input "587491" at bounding box center [115, 81] width 213 height 21
paste input "text"
click at [1041, 74] on button "submit" at bounding box center [1045, 81] width 36 height 17
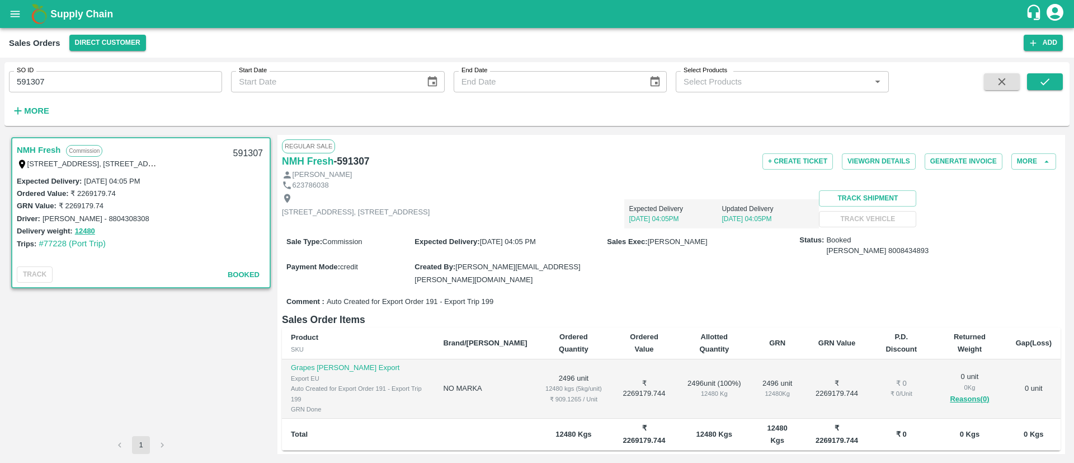
scroll to position [88, 0]
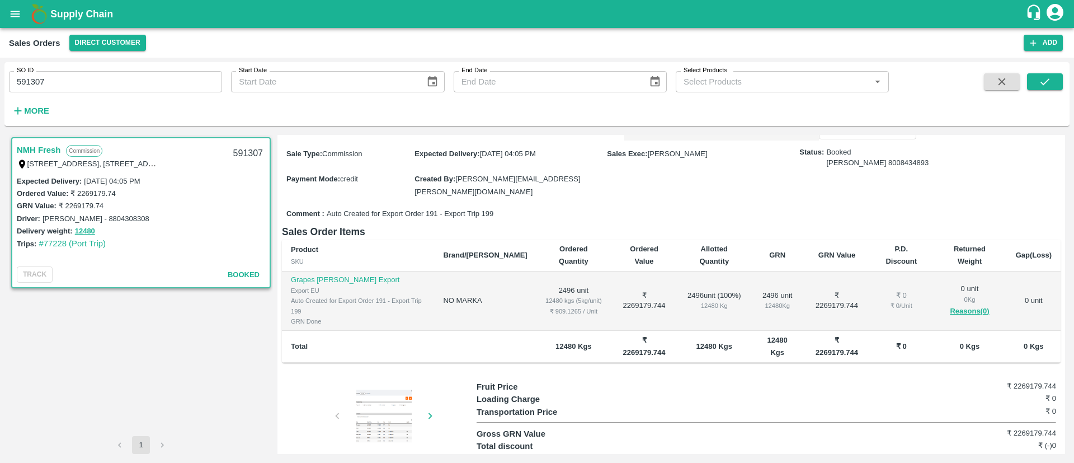
click at [378, 389] on div at bounding box center [384, 417] width 84 height 56
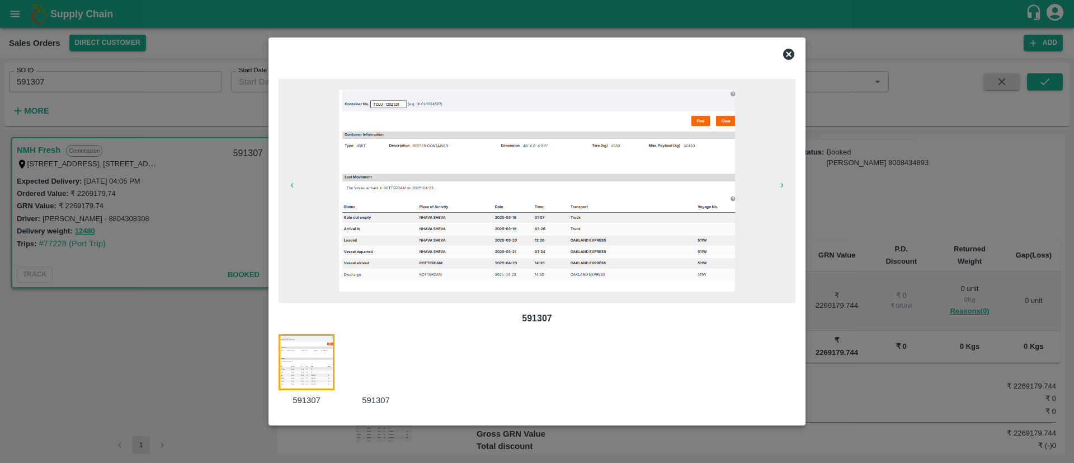
click at [385, 372] on div at bounding box center [382, 370] width 69 height 72
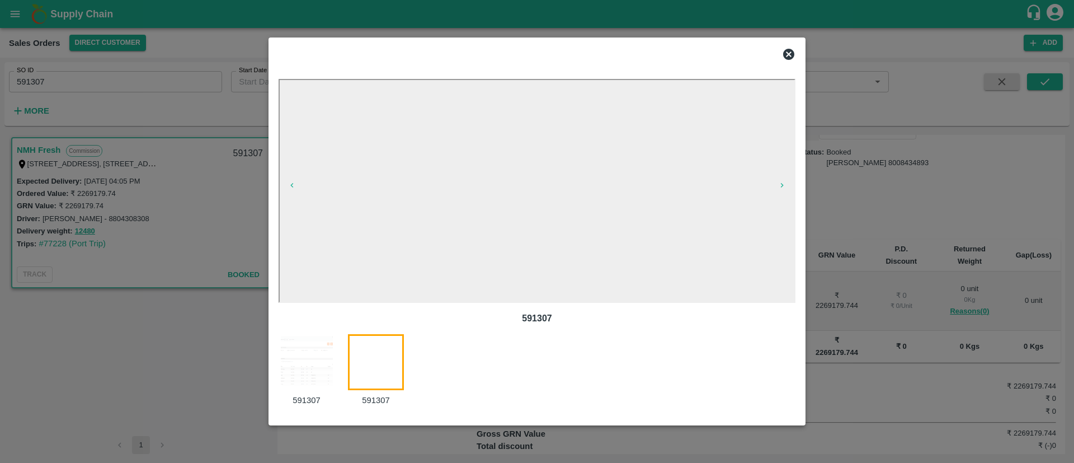
click at [299, 347] on img at bounding box center [307, 362] width 56 height 56
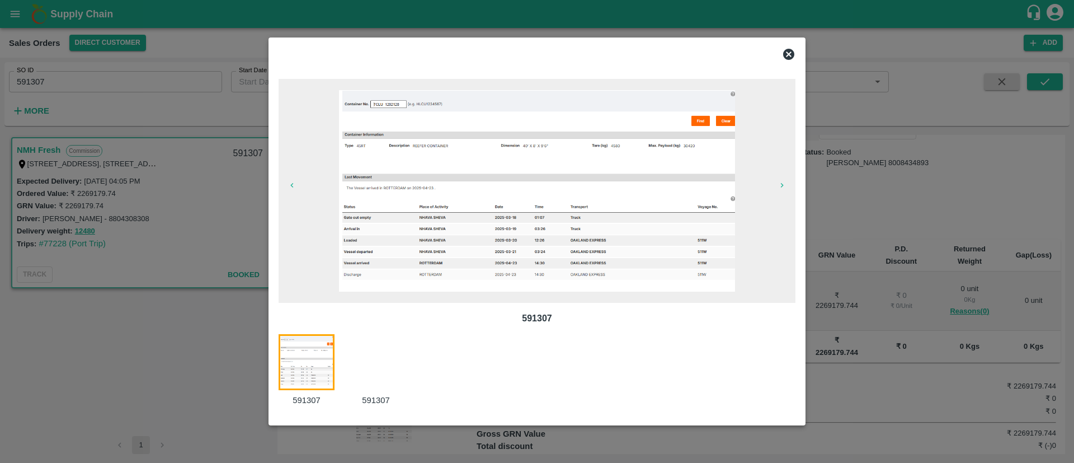
click at [933, 187] on div at bounding box center [537, 231] width 1074 height 463
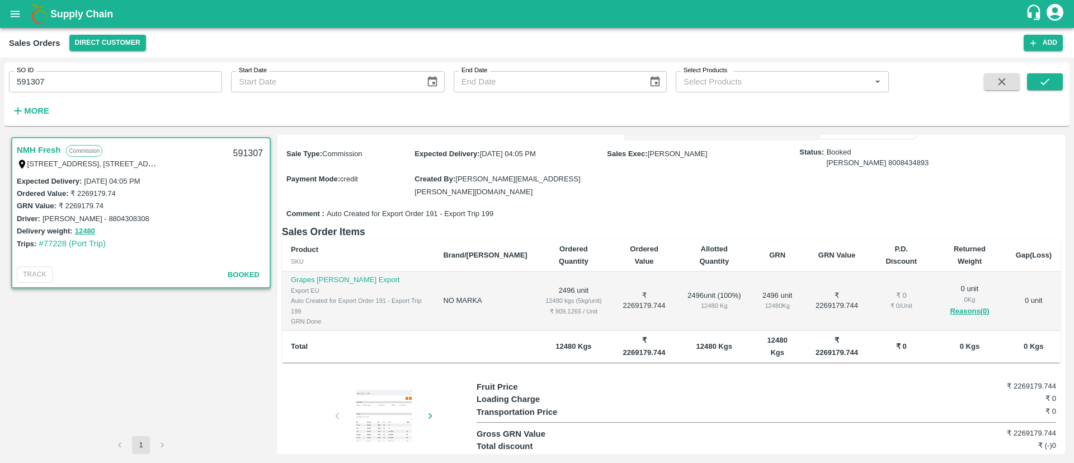
click at [370, 389] on div at bounding box center [384, 417] width 84 height 56
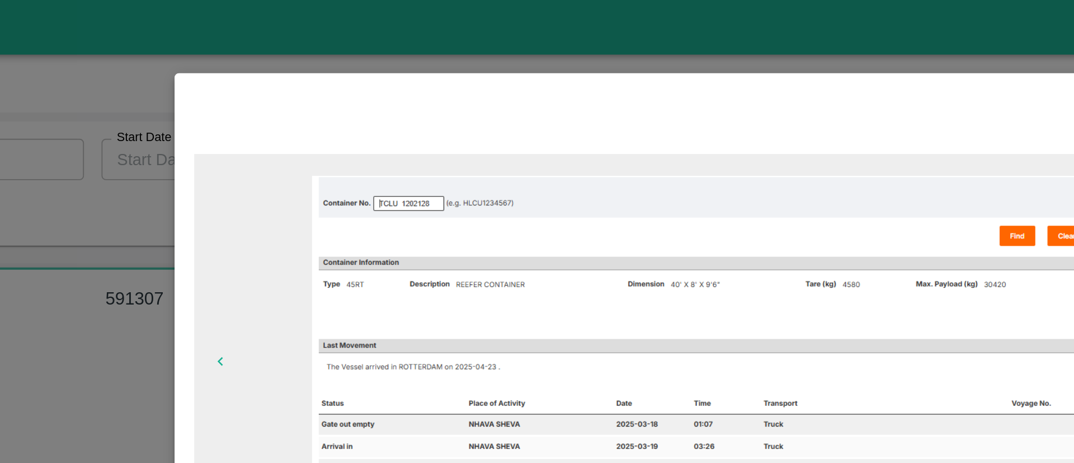
click at [692, 62] on div at bounding box center [524, 52] width 508 height 27
click at [676, 55] on div at bounding box center [524, 52] width 508 height 27
click at [496, 147] on img at bounding box center [537, 190] width 396 height 201
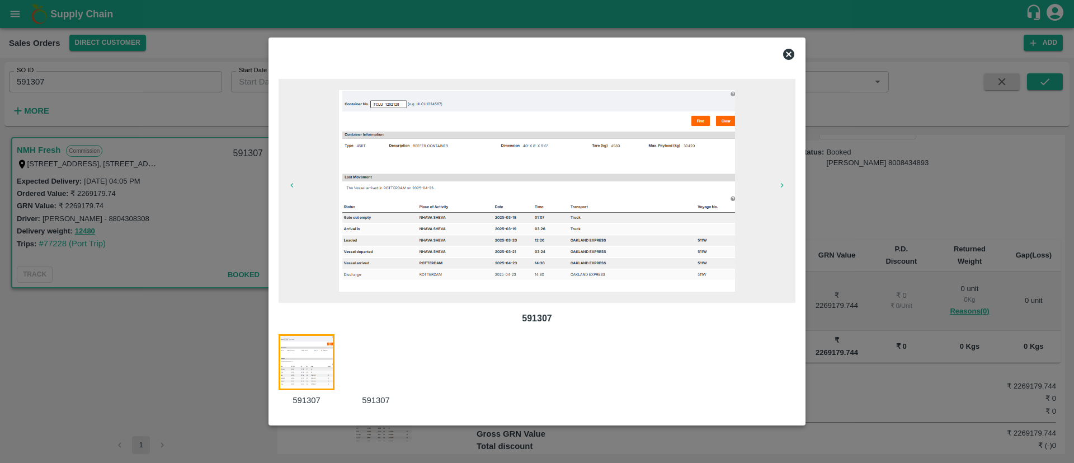
click at [110, 172] on div at bounding box center [537, 231] width 1074 height 463
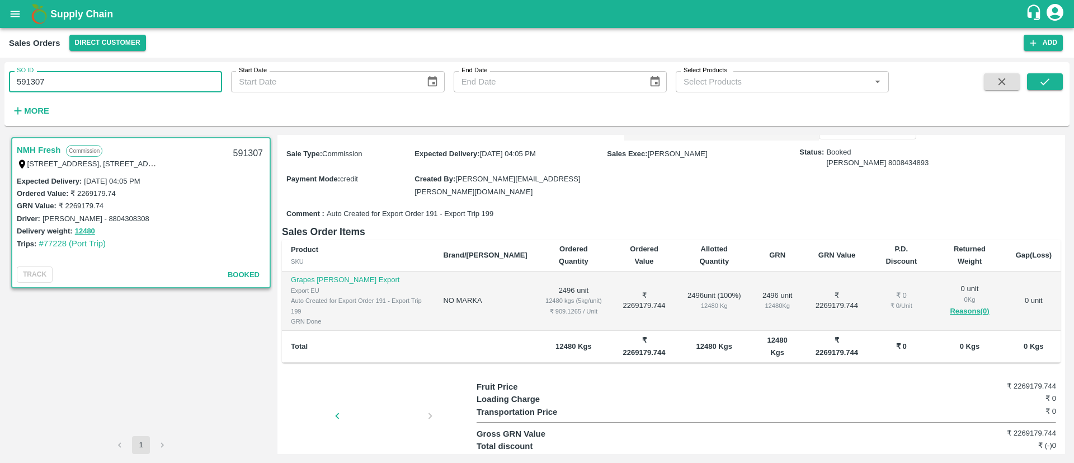
click at [102, 76] on input "591307" at bounding box center [115, 81] width 213 height 21
paste input "text"
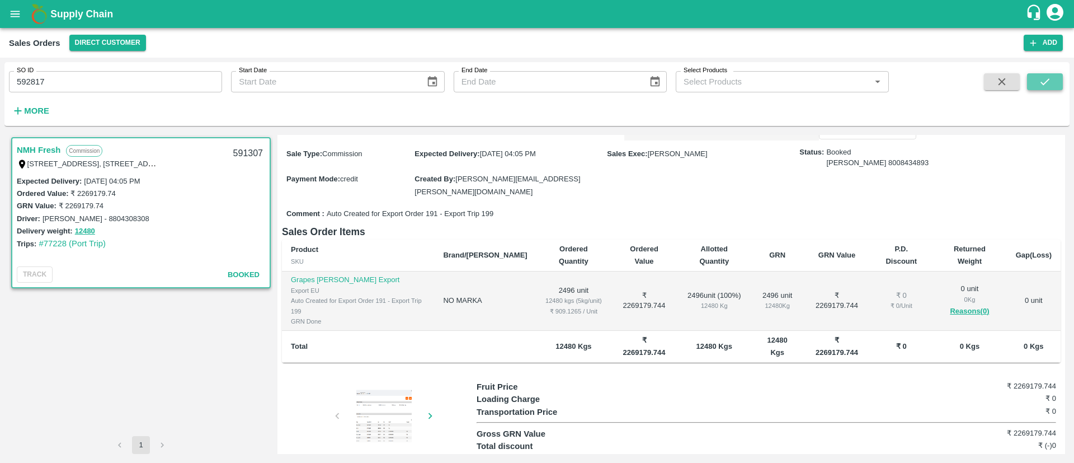
click at [1041, 78] on icon "submit" at bounding box center [1045, 82] width 12 height 12
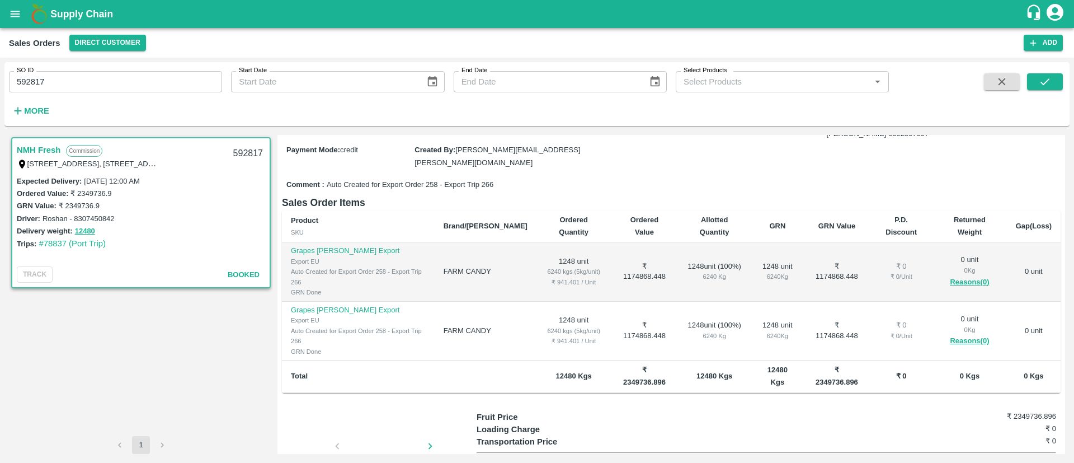
scroll to position [136, 0]
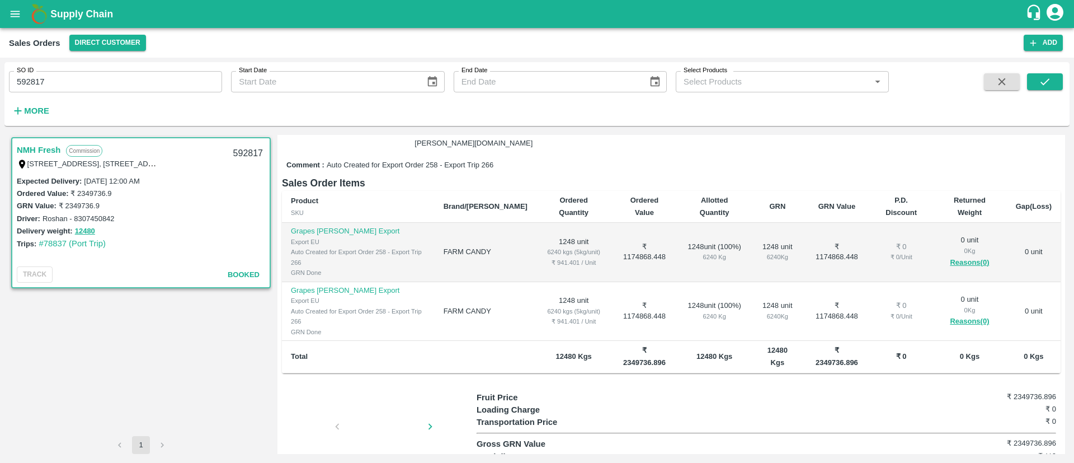
click at [357, 400] on div at bounding box center [384, 429] width 84 height 59
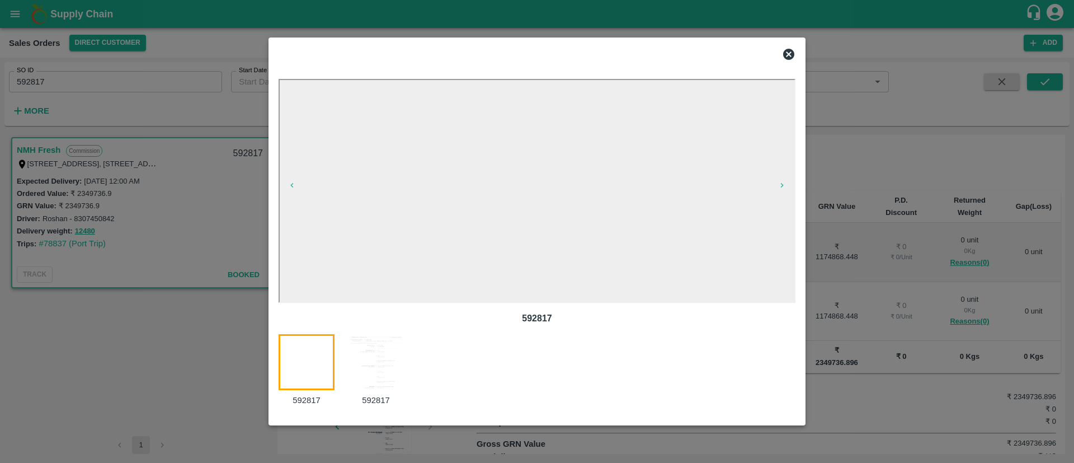
click at [375, 362] on img at bounding box center [376, 362] width 56 height 56
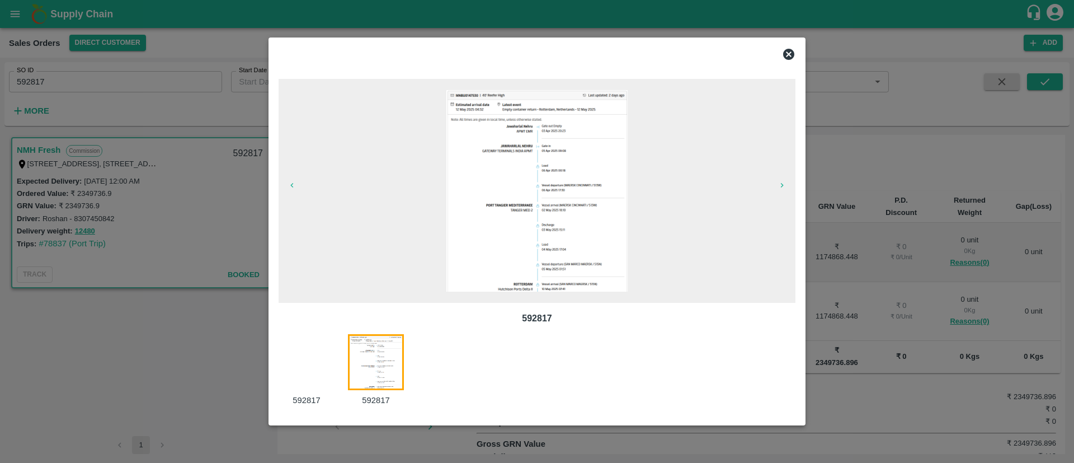
click at [60, 100] on div at bounding box center [537, 231] width 1074 height 463
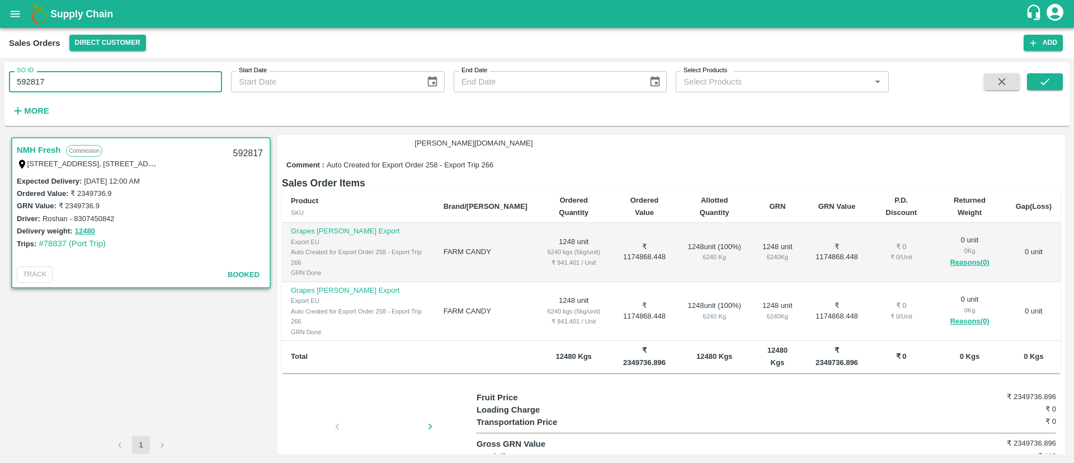
click at [32, 76] on input "592817" at bounding box center [115, 81] width 213 height 21
paste input "text"
click at [1048, 83] on icon "submit" at bounding box center [1045, 82] width 12 height 12
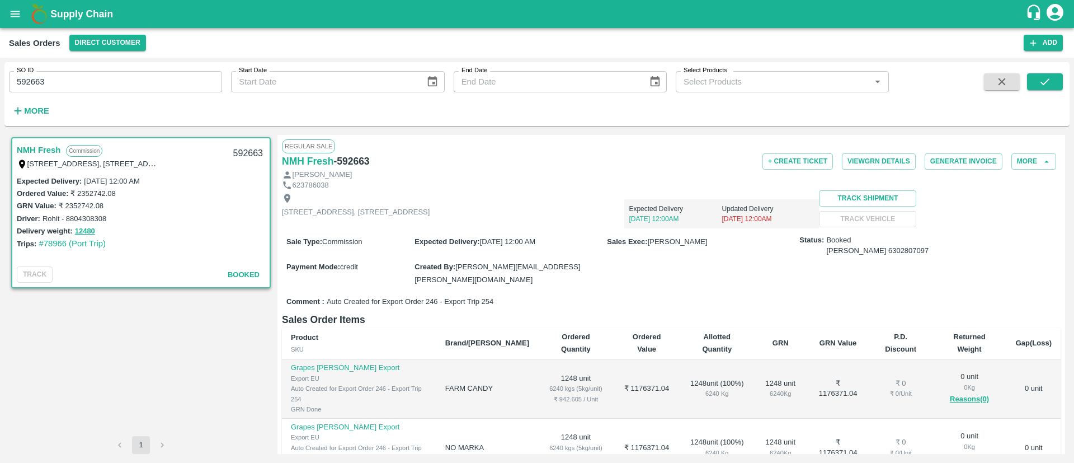
scroll to position [136, 0]
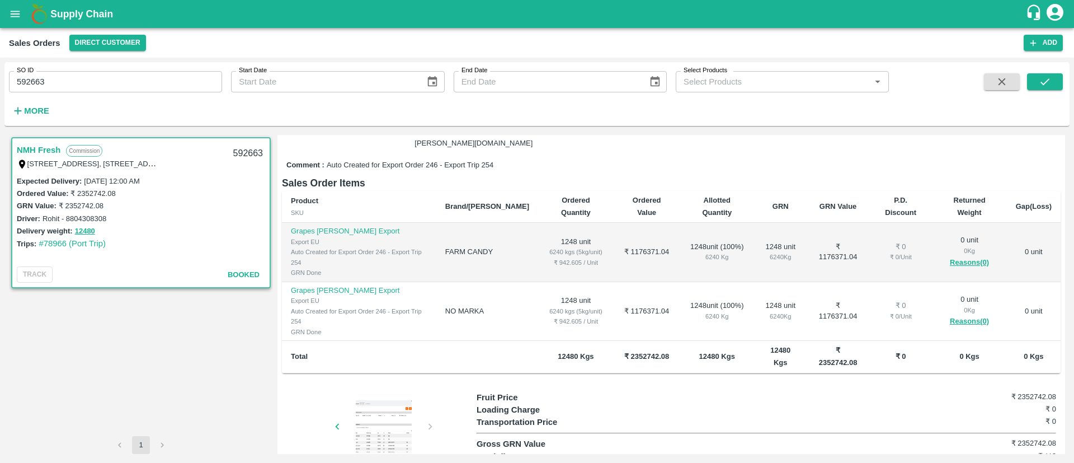
click at [342, 400] on div at bounding box center [300, 429] width 84 height 59
click at [387, 400] on div at bounding box center [384, 428] width 84 height 56
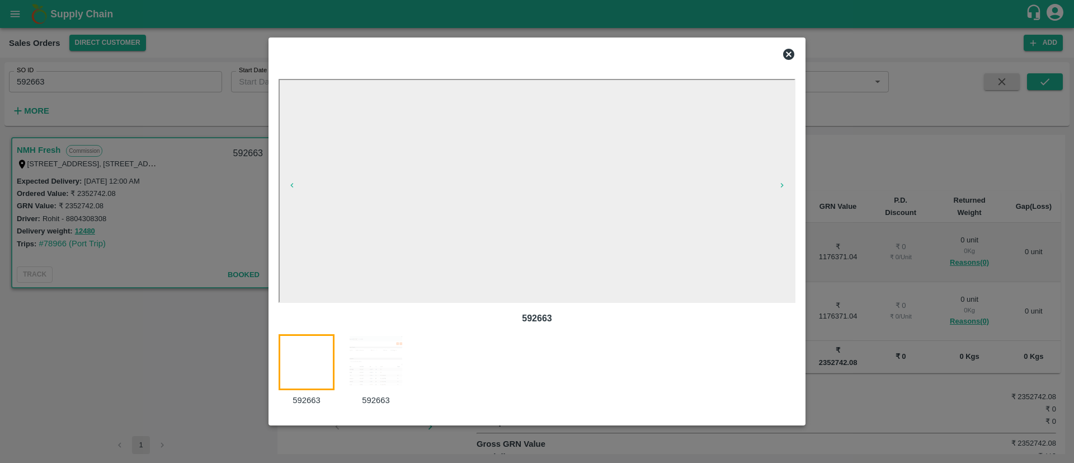
click at [366, 354] on img at bounding box center [376, 362] width 56 height 56
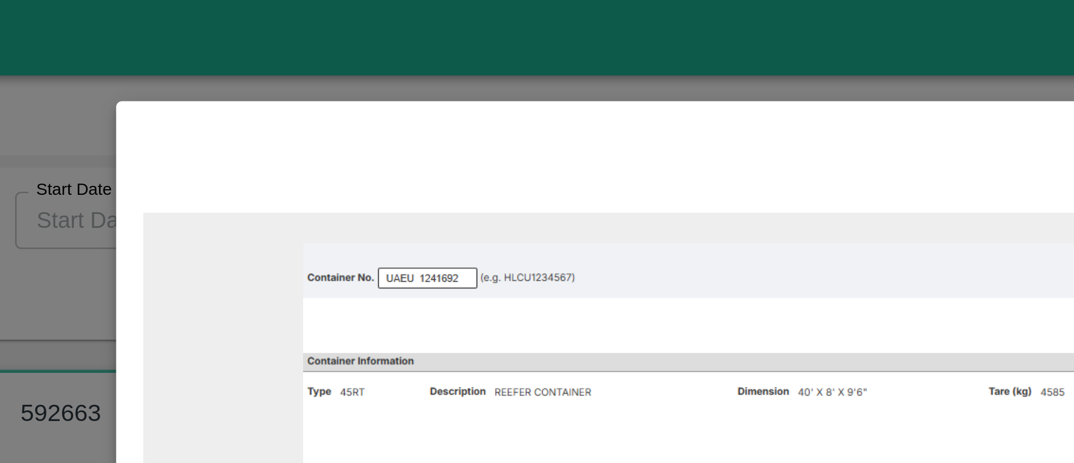
scroll to position [0, 0]
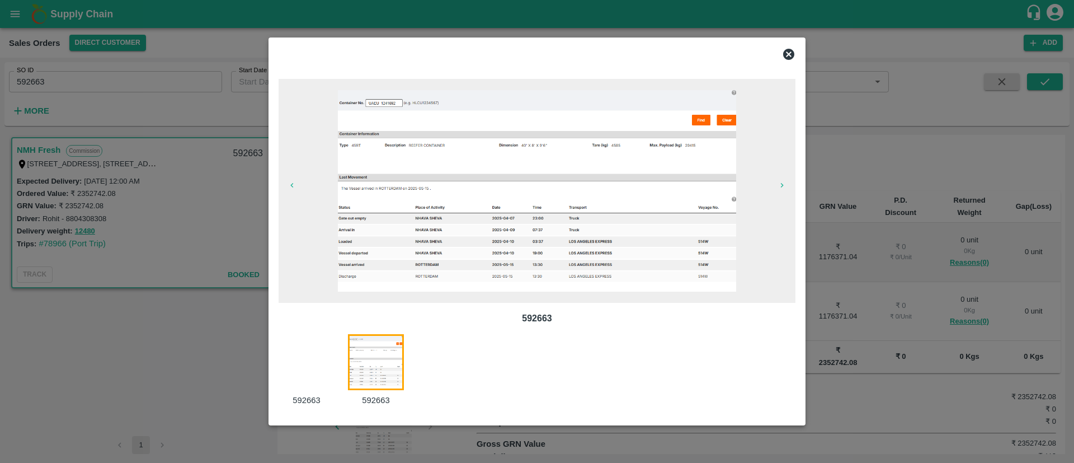
click at [44, 115] on div at bounding box center [537, 231] width 1074 height 463
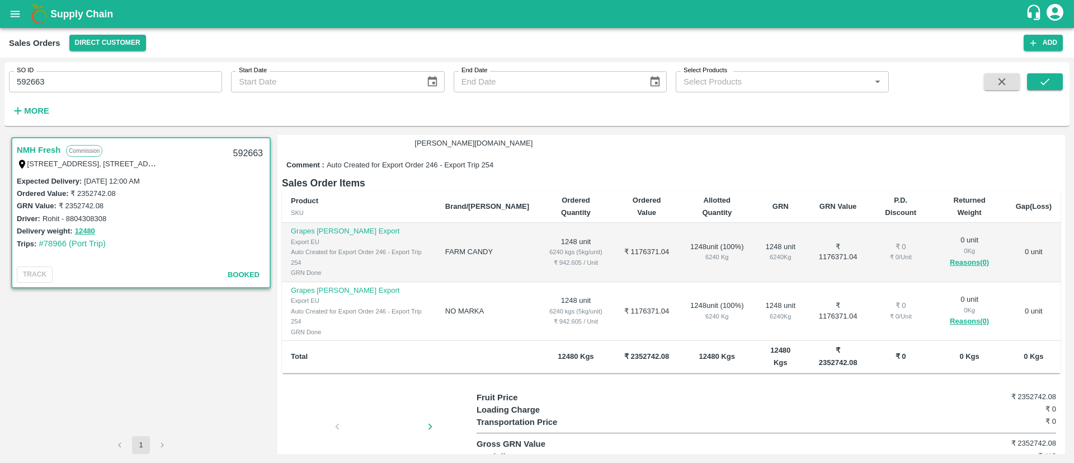
click at [28, 85] on input "592663" at bounding box center [115, 81] width 213 height 21
paste input "text"
type input "593501"
click at [1044, 86] on icon "submit" at bounding box center [1045, 82] width 12 height 12
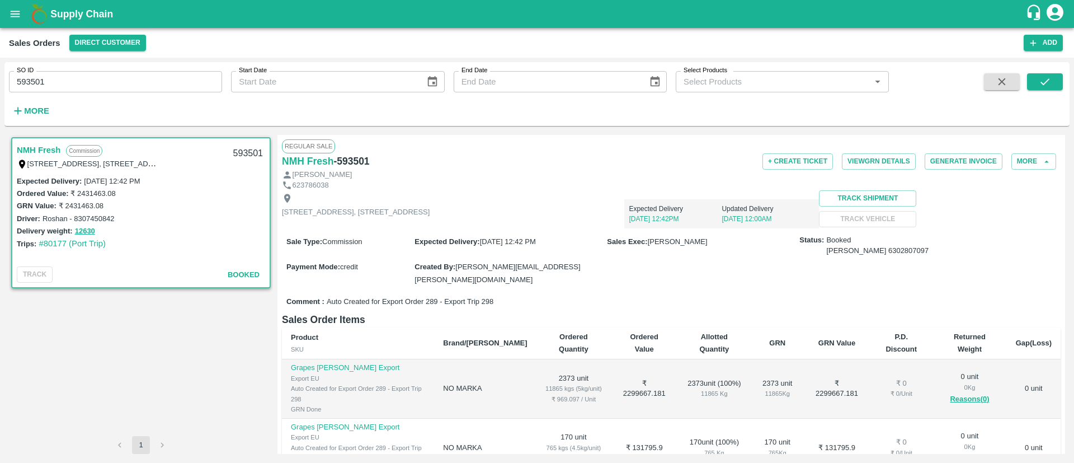
scroll to position [136, 0]
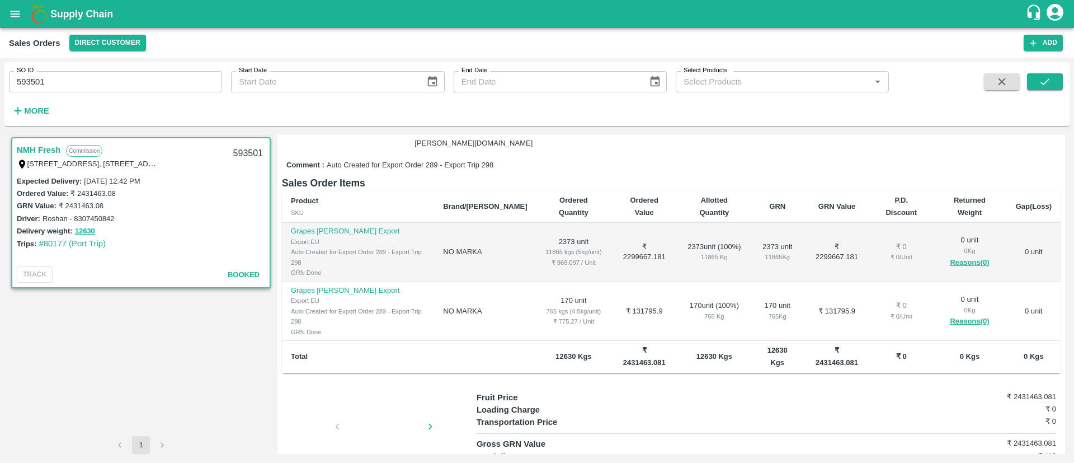
click at [369, 400] on div at bounding box center [384, 429] width 84 height 59
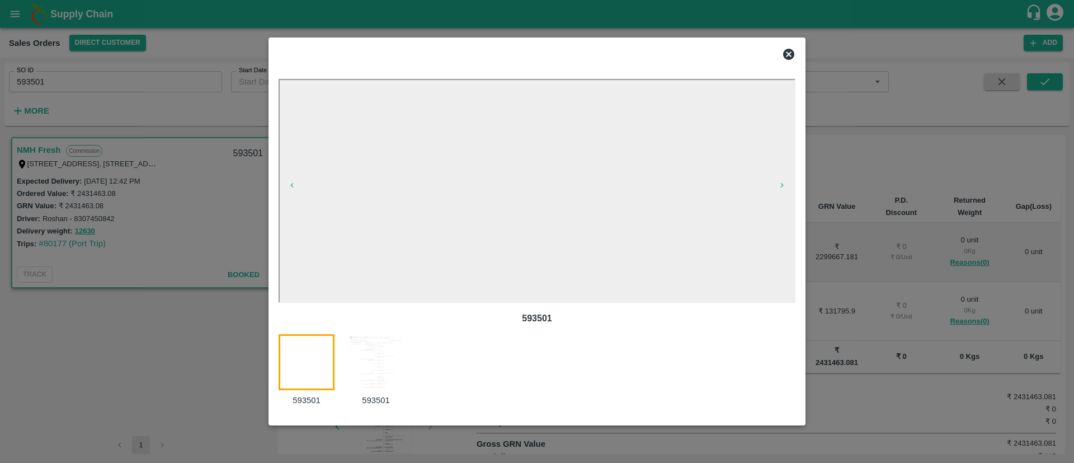
click at [383, 352] on img at bounding box center [376, 362] width 56 height 56
